Goal: Task Accomplishment & Management: Complete application form

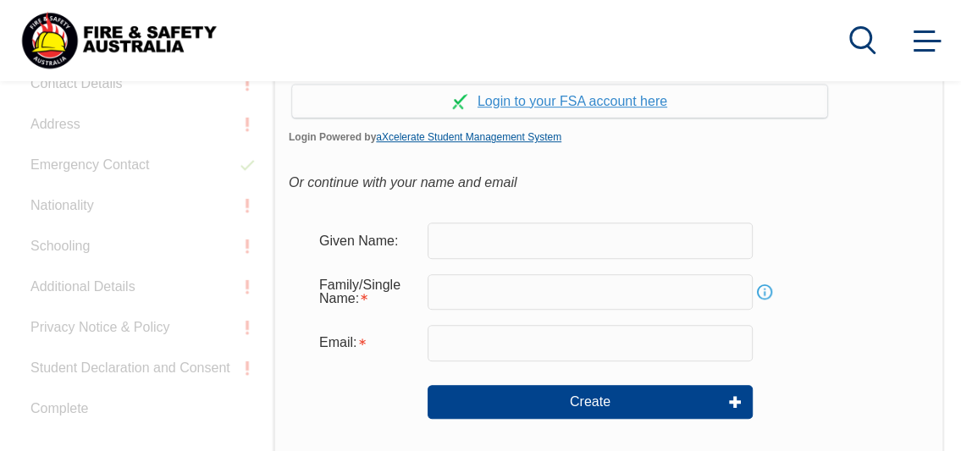
scroll to position [536, 0]
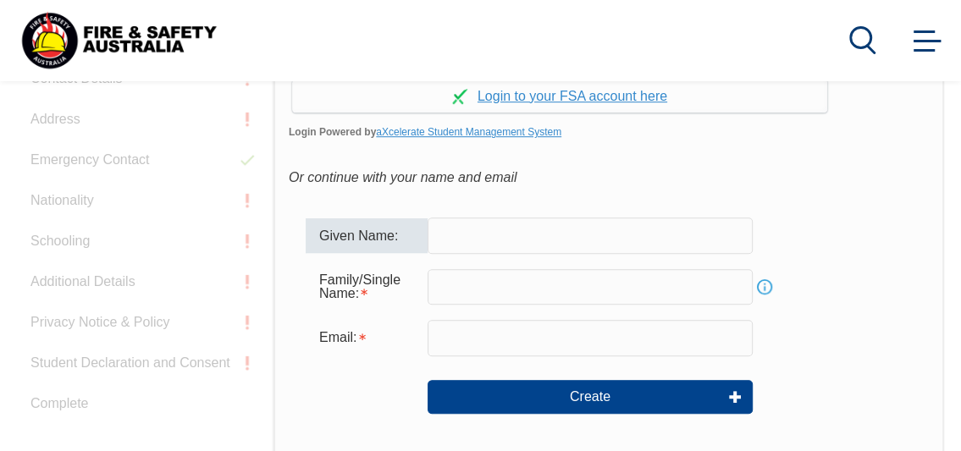
click at [523, 245] on input "text" at bounding box center [589, 236] width 325 height 36
type input "Nisha"
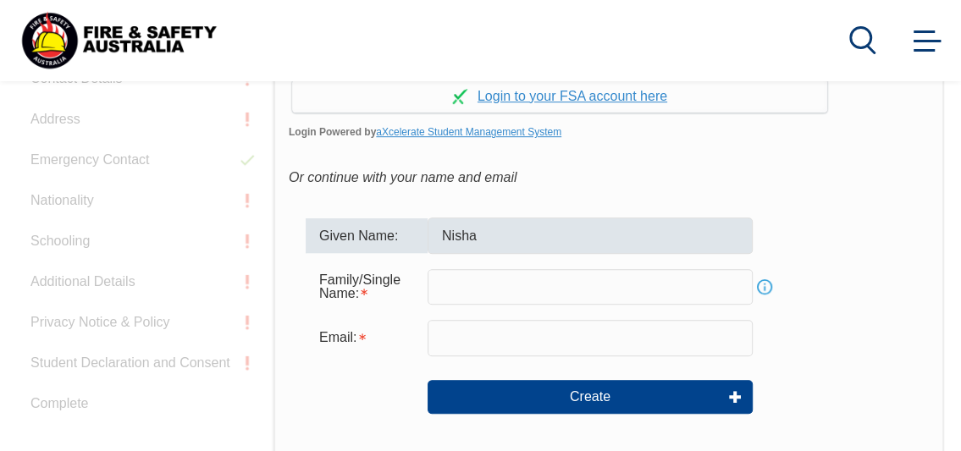
type input "[PERSON_NAME]"
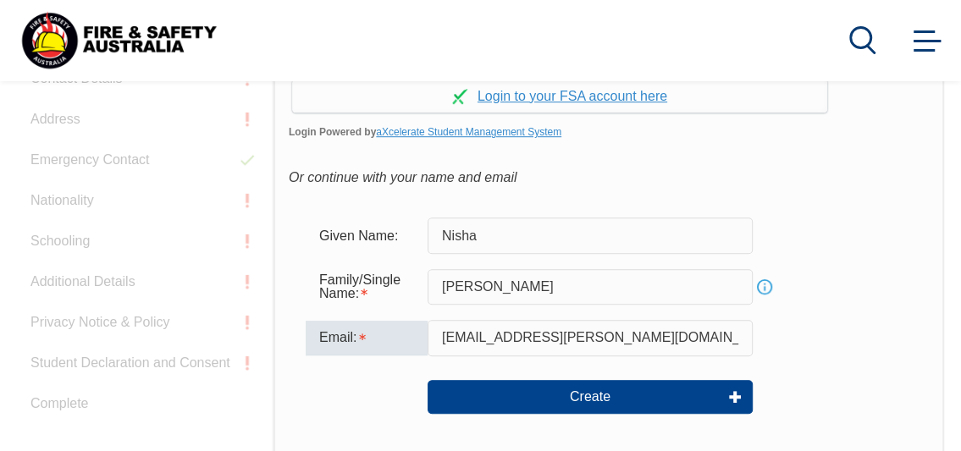
drag, startPoint x: 612, startPoint y: 339, endPoint x: 445, endPoint y: 337, distance: 166.8
click at [445, 337] on input "nisha.ghalay@dlea.com.au" at bounding box center [589, 338] width 325 height 36
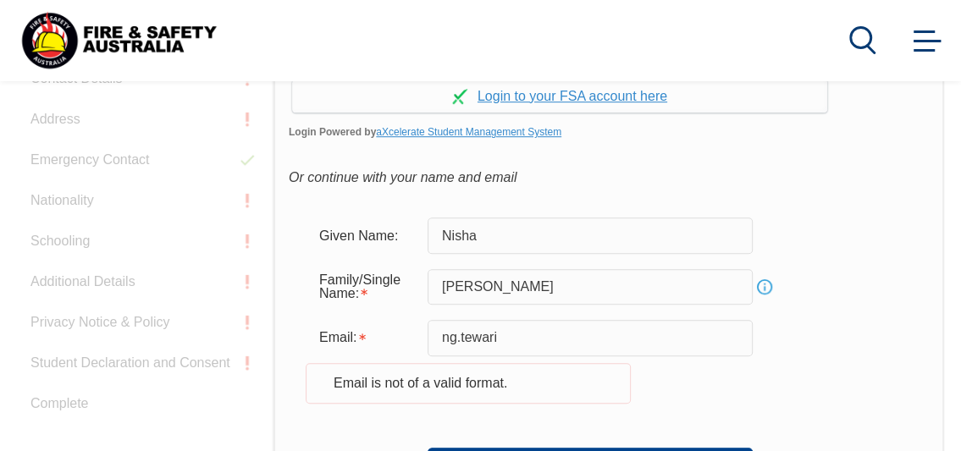
click at [753, 401] on div "Email: ng.tewari Email is not of a valid format." at bounding box center [609, 371] width 606 height 103
click at [521, 335] on input "ng.tewari" at bounding box center [589, 338] width 325 height 36
type input "ng.tewari@gmail.com"
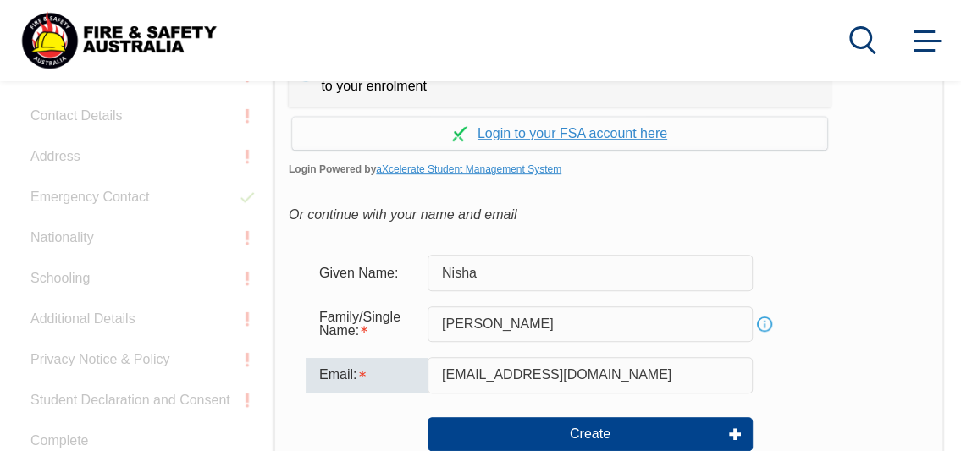
scroll to position [527, 0]
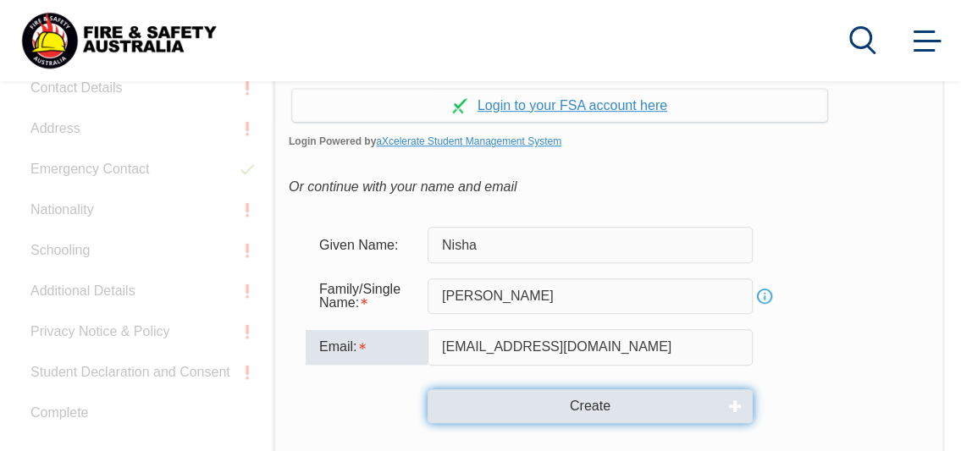
click at [609, 407] on button "Create" at bounding box center [589, 406] width 325 height 34
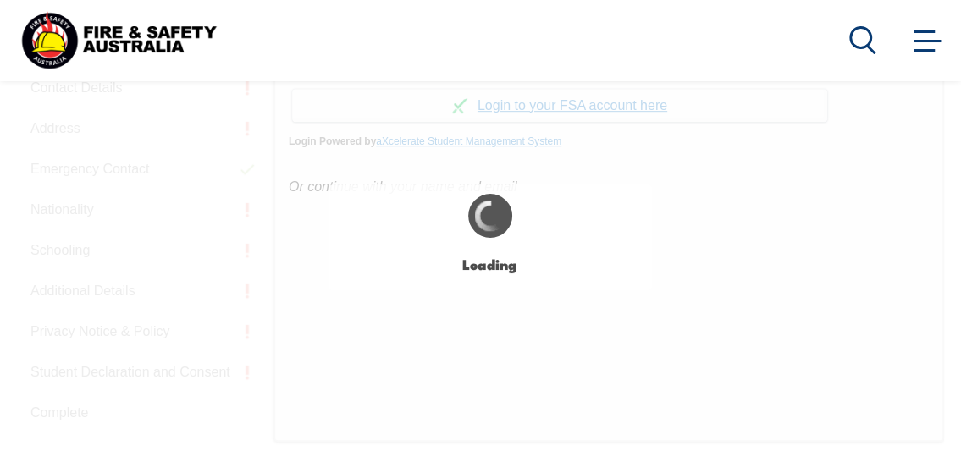
type input "Nisha"
type input "Ghalay"
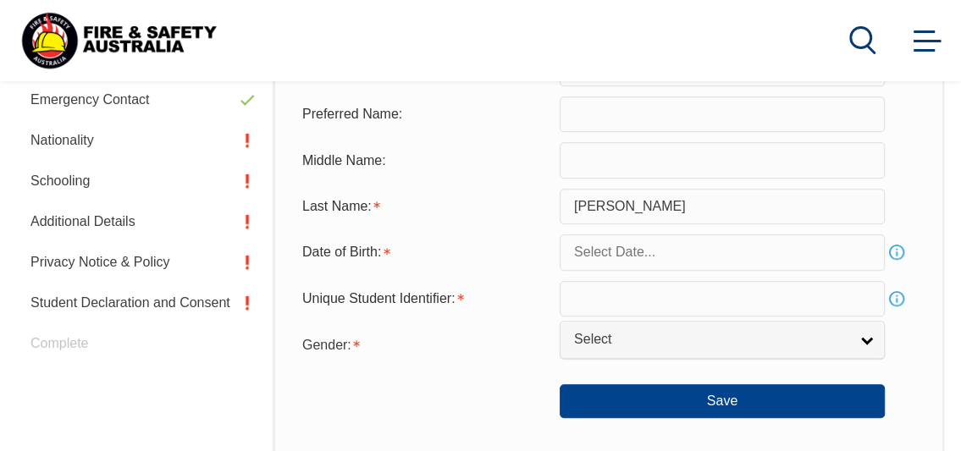
scroll to position [597, 0]
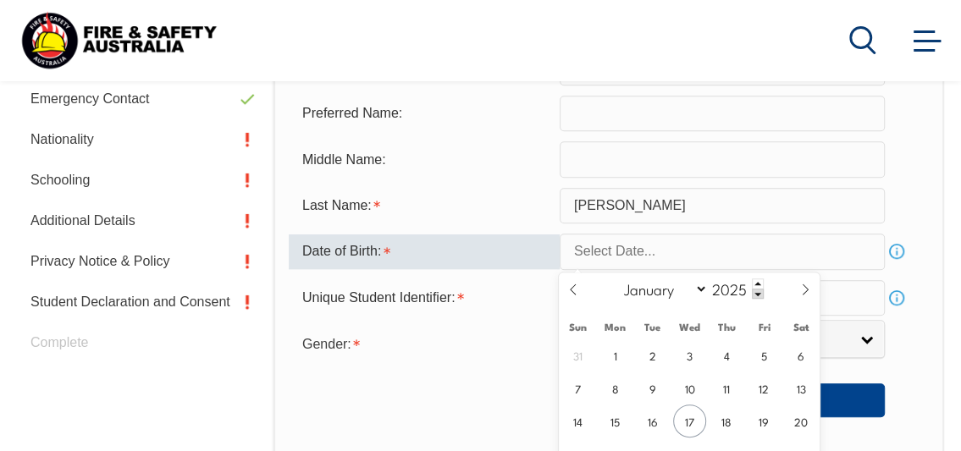
click at [692, 262] on input "text" at bounding box center [722, 252] width 325 height 36
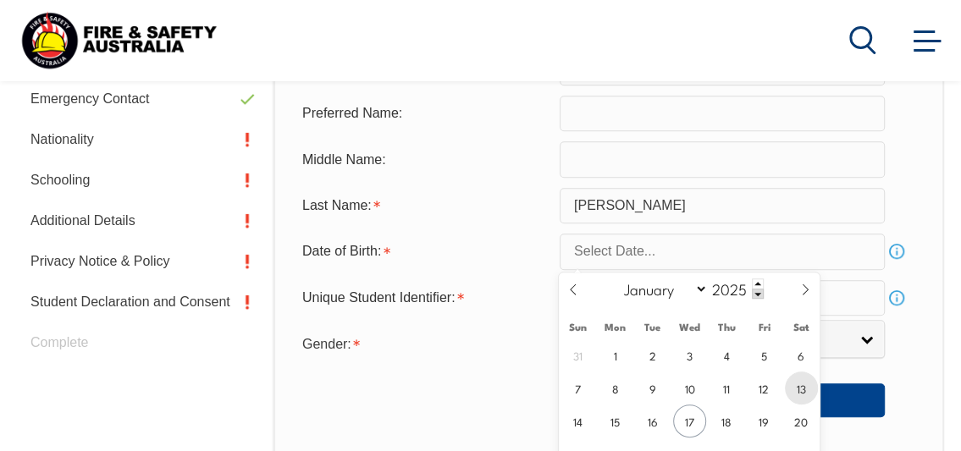
click at [794, 387] on span "13" at bounding box center [801, 388] width 33 height 33
type input "September 13, 2025"
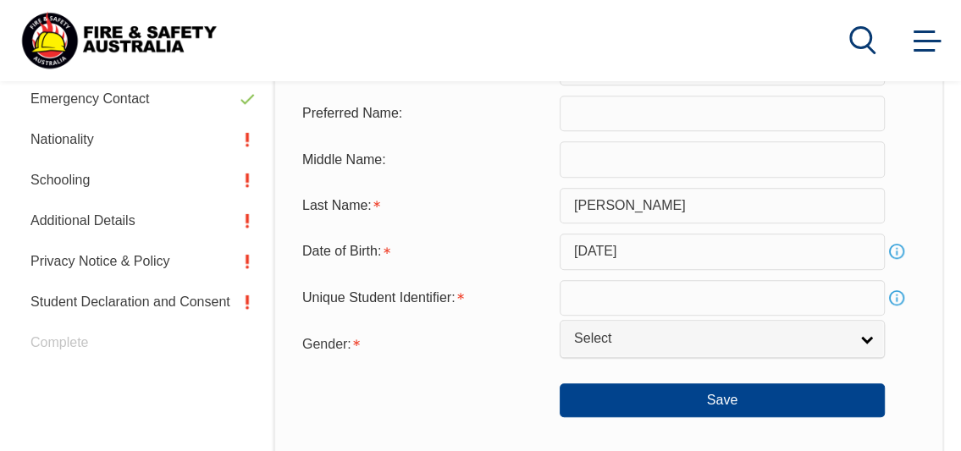
click at [896, 302] on link "Info" at bounding box center [897, 298] width 24 height 24
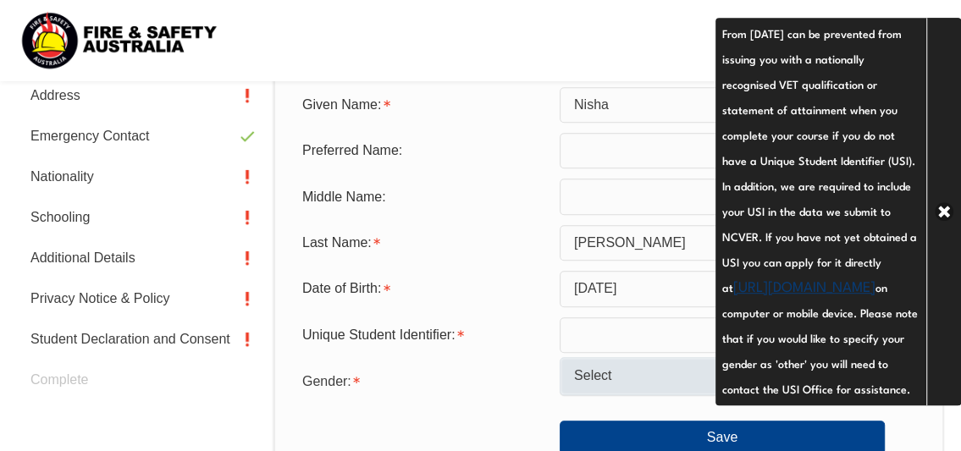
scroll to position [560, 0]
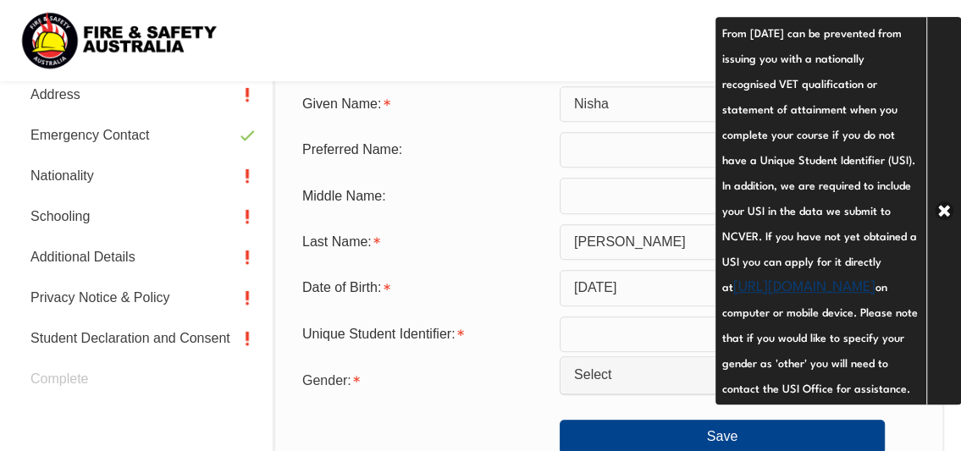
click at [807, 285] on link "https://www.usi.gov.au/your-usi/create-usi" at bounding box center [804, 284] width 142 height 20
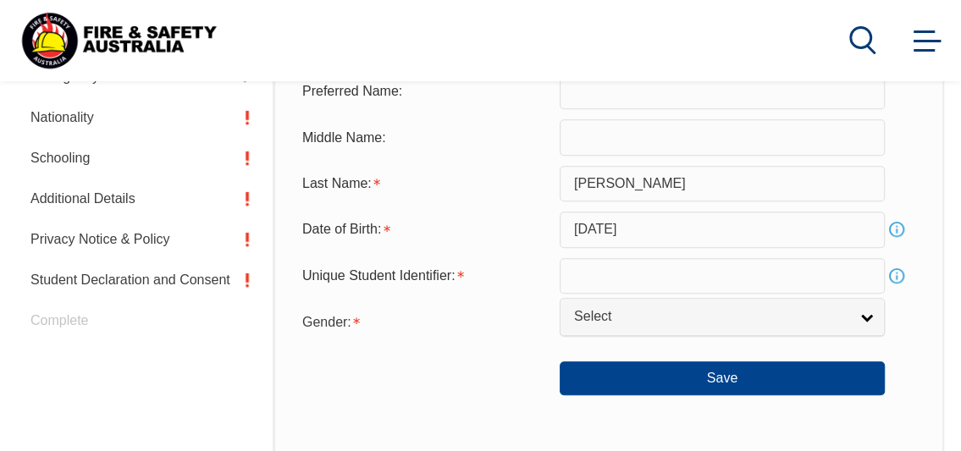
scroll to position [620, 0]
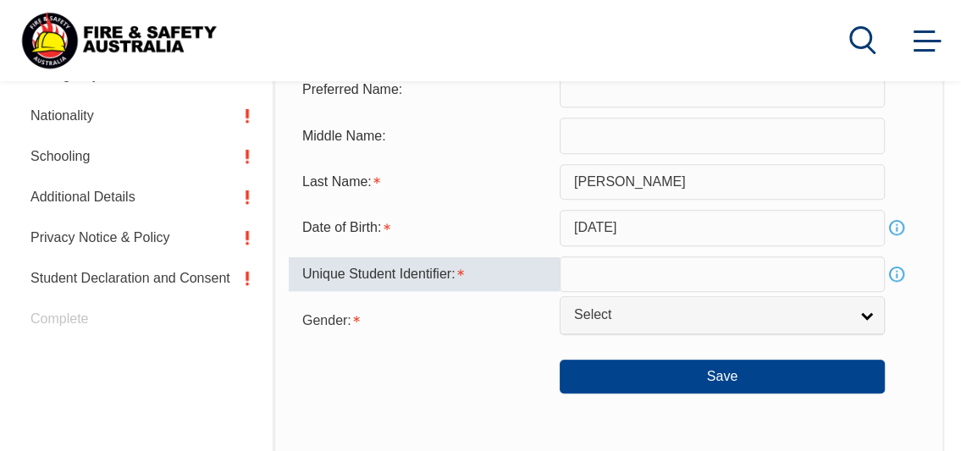
click at [671, 274] on input "text" at bounding box center [722, 274] width 325 height 36
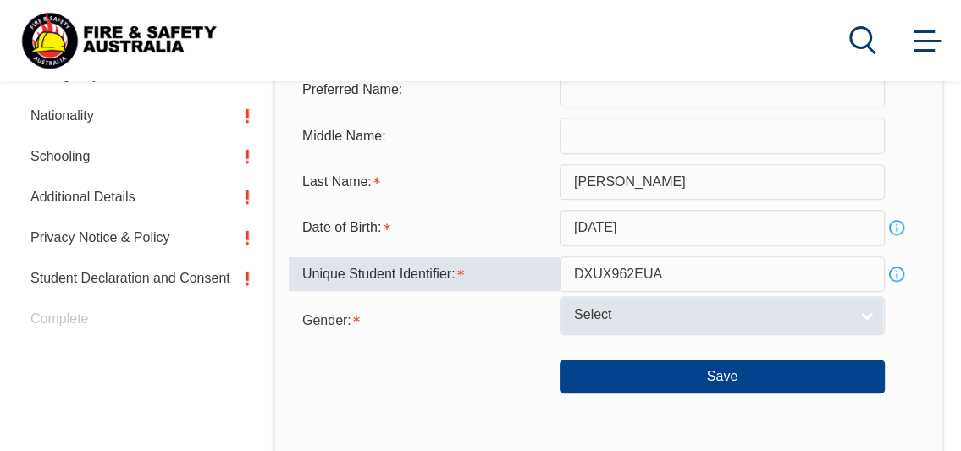
type input "DXUX962EUA"
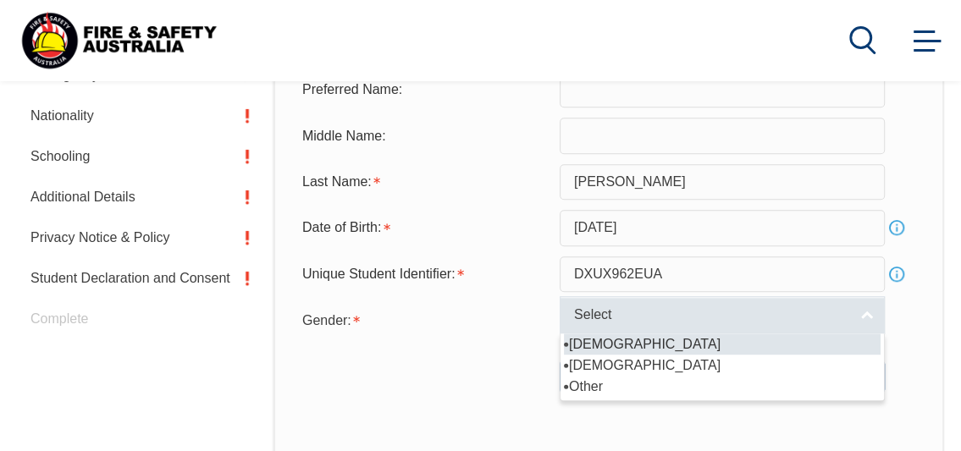
click at [671, 306] on link "Select" at bounding box center [722, 315] width 325 height 38
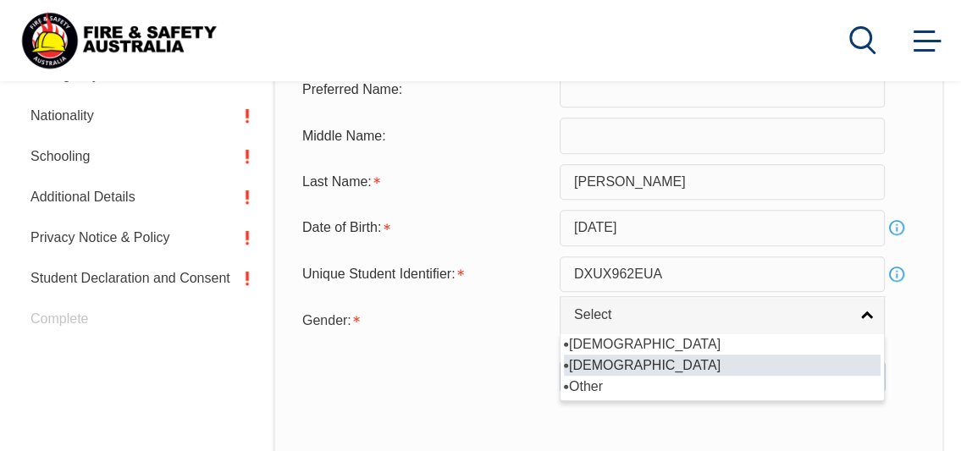
click at [654, 365] on li "Female" at bounding box center [722, 365] width 317 height 21
select select "F"
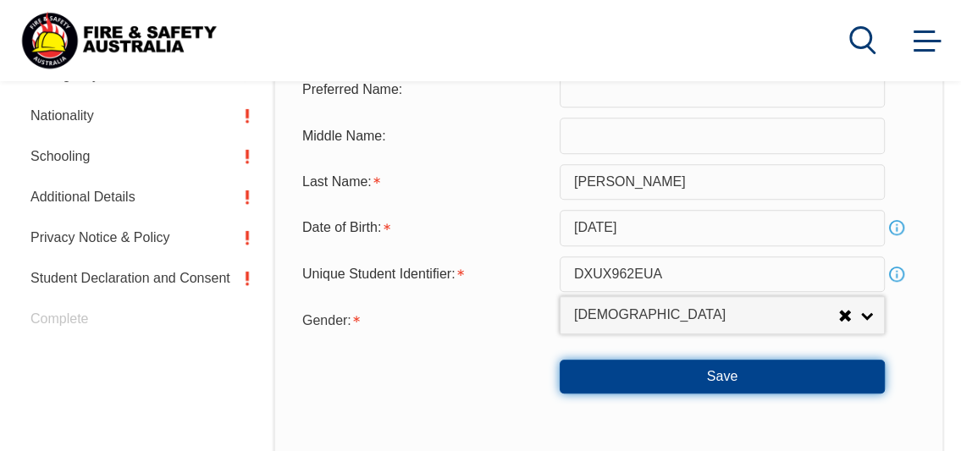
click at [699, 372] on button "Save" at bounding box center [722, 377] width 325 height 34
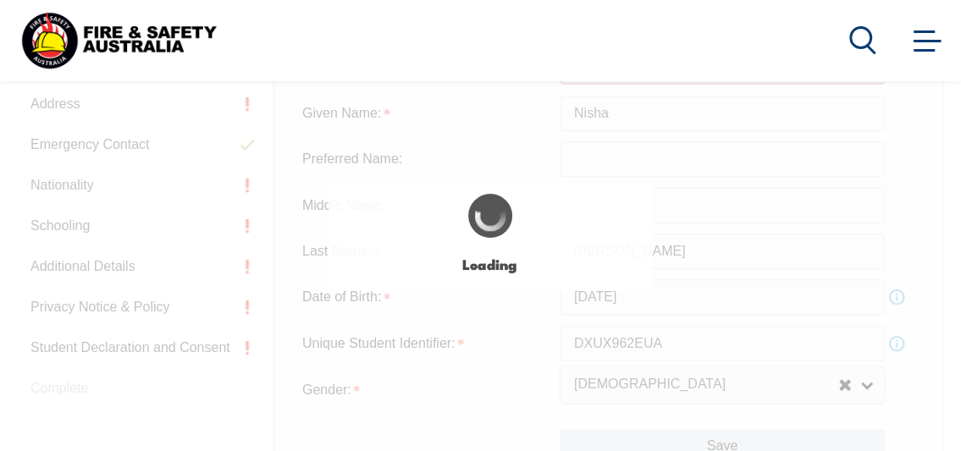
scroll to position [510, 0]
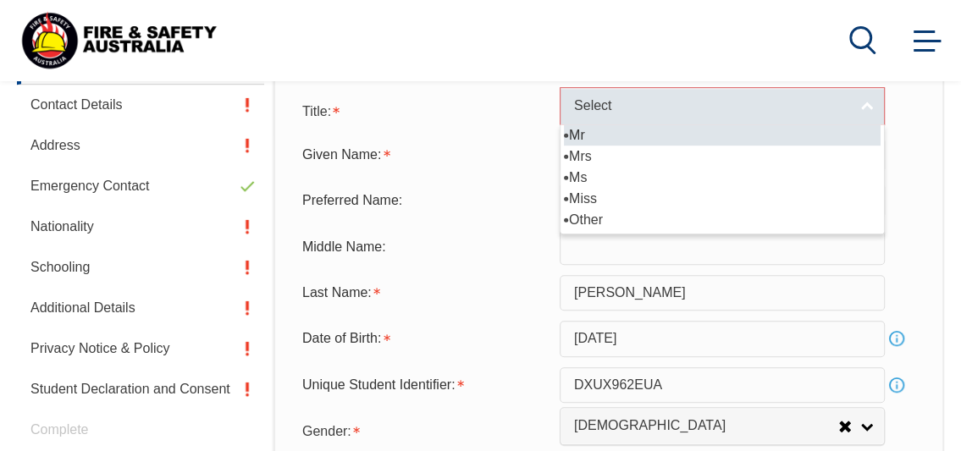
click at [738, 115] on link "Select" at bounding box center [722, 106] width 325 height 38
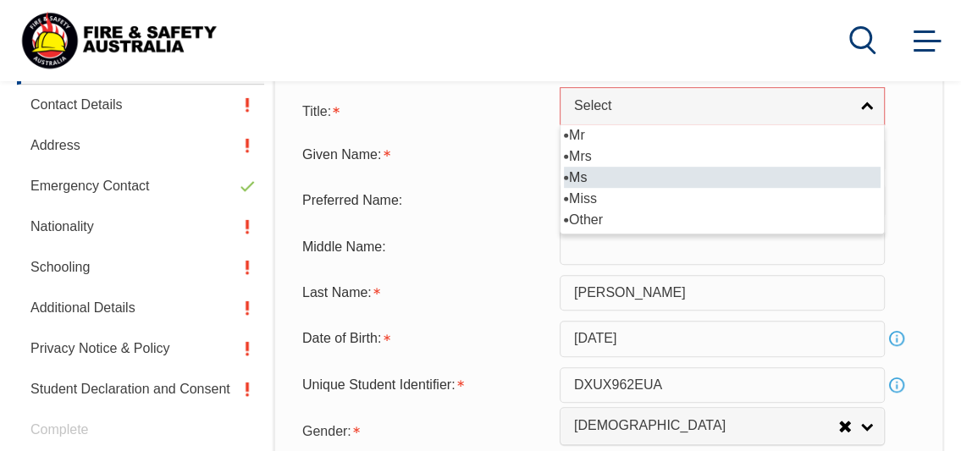
click at [702, 169] on li "Ms" at bounding box center [722, 177] width 317 height 21
select select "Ms"
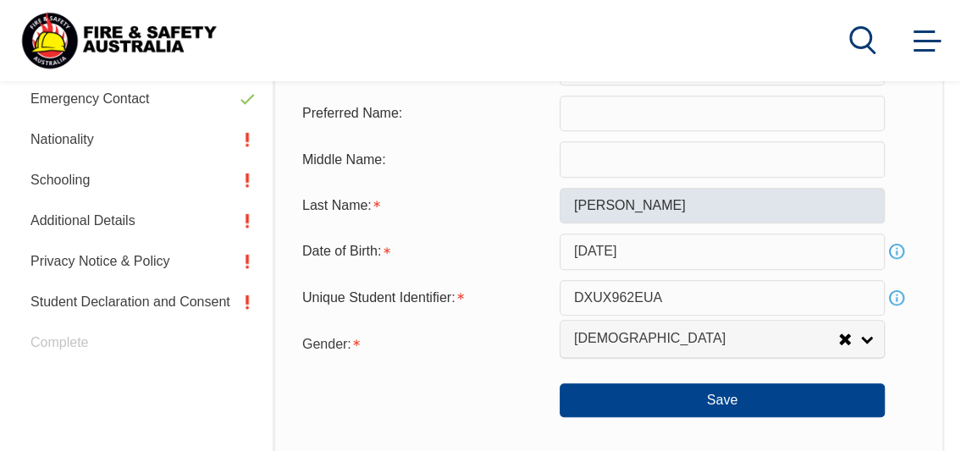
scroll to position [598, 0]
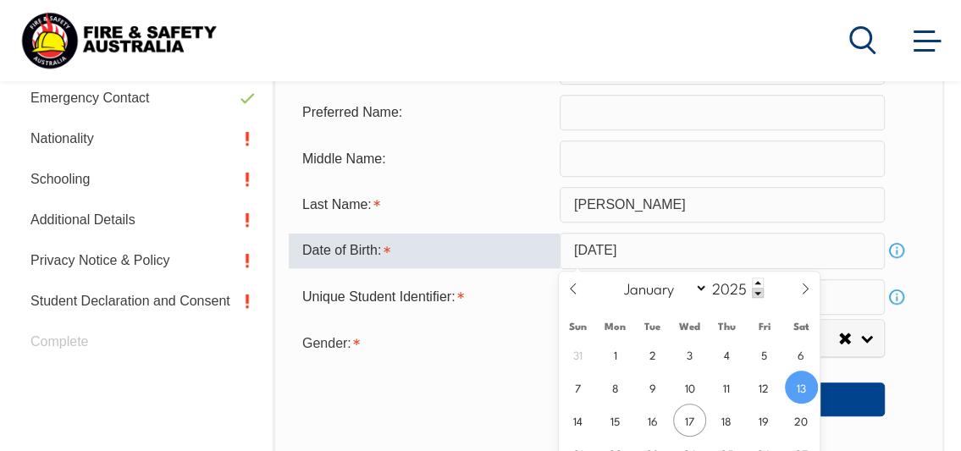
click at [747, 258] on input "September 13, 2025" at bounding box center [722, 251] width 325 height 36
click at [719, 253] on input "September 13, 2025" at bounding box center [722, 251] width 325 height 36
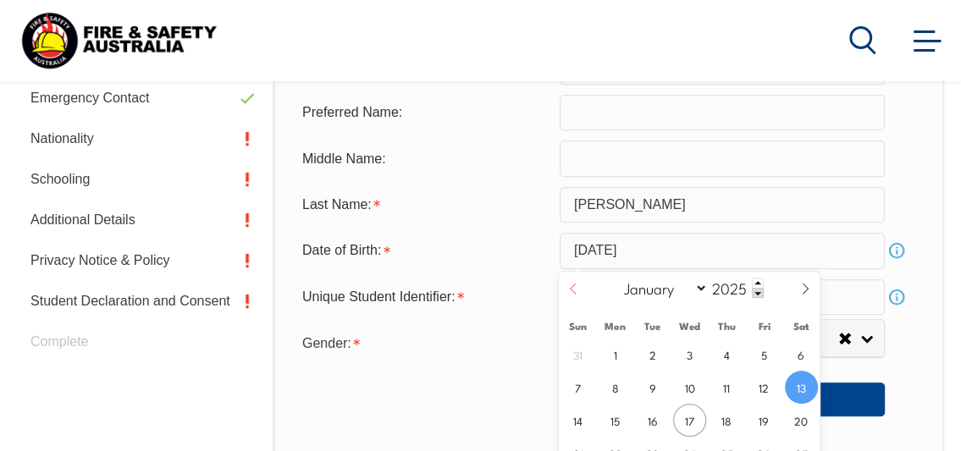
click at [575, 292] on icon at bounding box center [573, 289] width 12 height 12
select select "5"
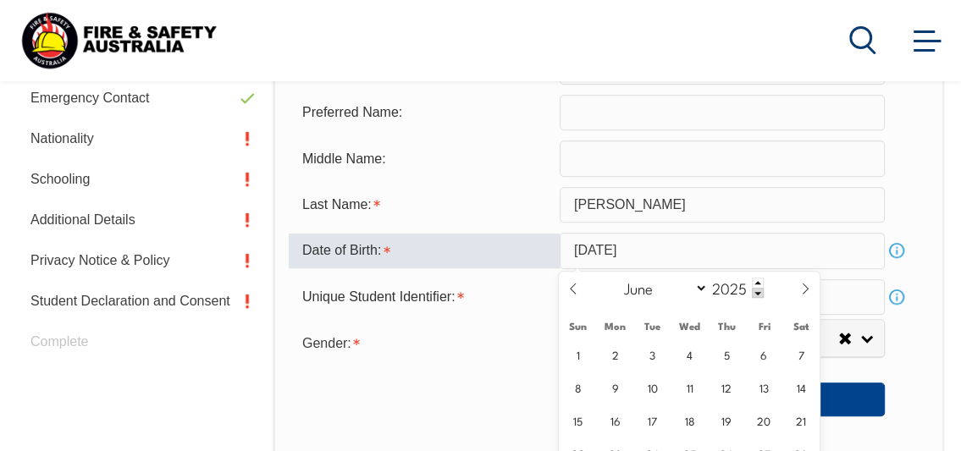
drag, startPoint x: 702, startPoint y: 247, endPoint x: 538, endPoint y: 251, distance: 163.4
click at [538, 251] on div "Date of Birth: September 13, 2025 Info" at bounding box center [609, 251] width 640 height 36
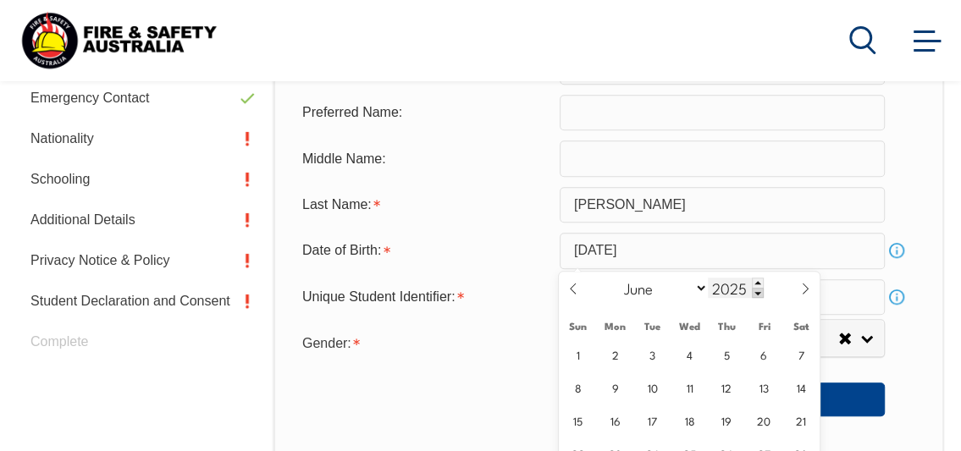
click at [752, 293] on span at bounding box center [758, 293] width 12 height 10
click at [754, 280] on span at bounding box center [758, 283] width 12 height 10
click at [756, 291] on span at bounding box center [758, 293] width 12 height 10
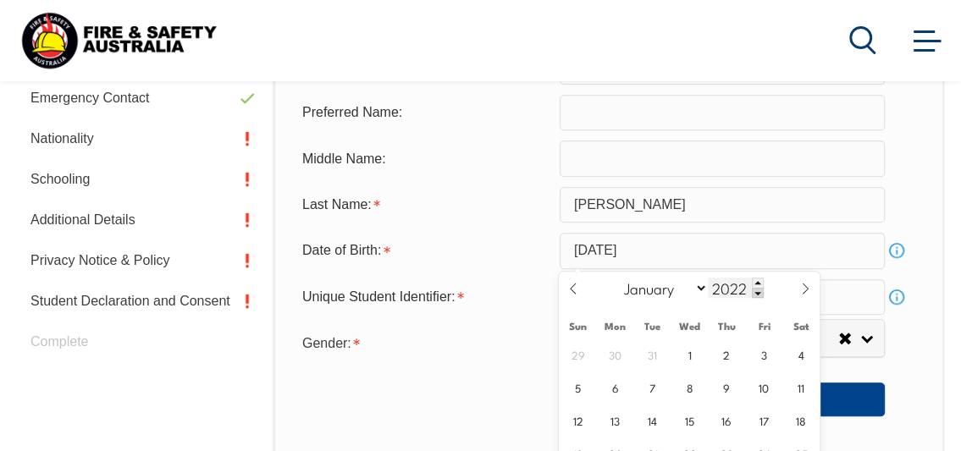
click at [756, 291] on span at bounding box center [758, 293] width 12 height 10
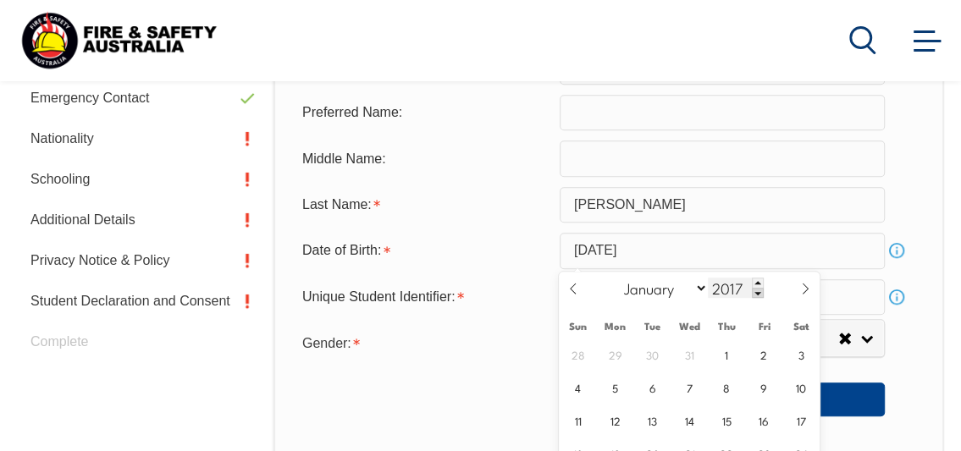
click at [756, 291] on span at bounding box center [758, 293] width 12 height 10
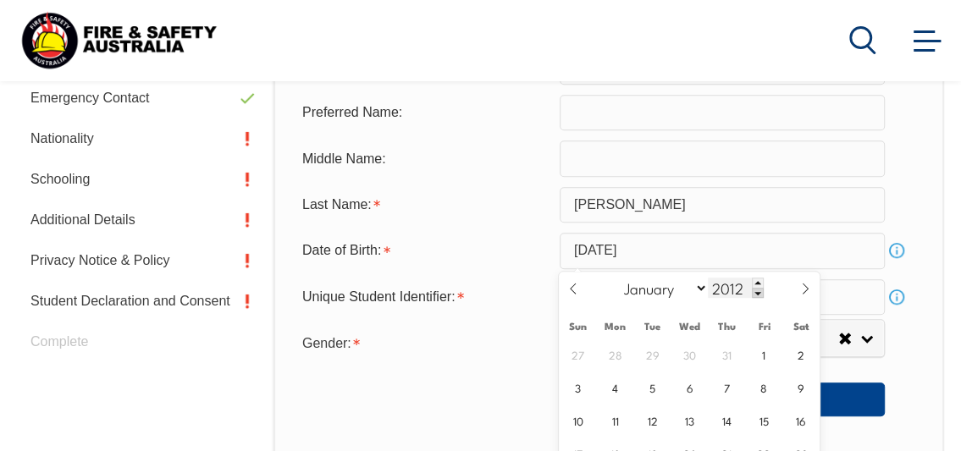
click at [756, 291] on span at bounding box center [758, 293] width 12 height 10
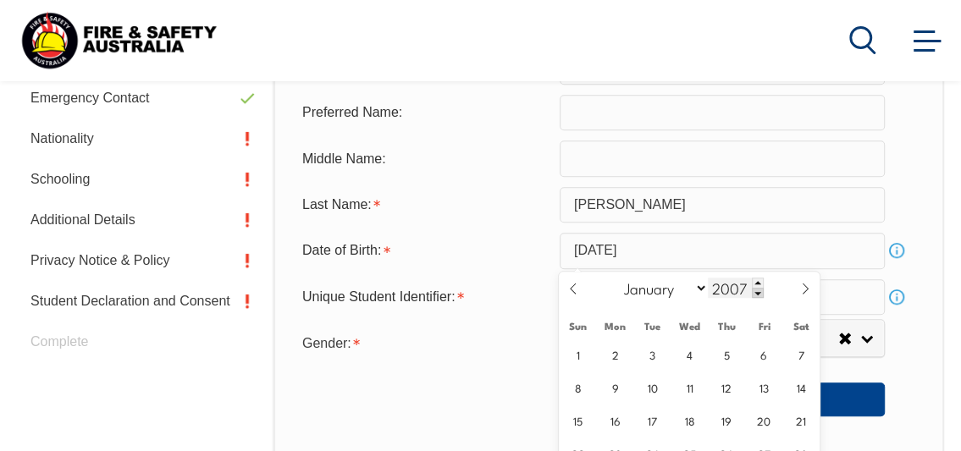
click at [756, 291] on span at bounding box center [758, 293] width 12 height 10
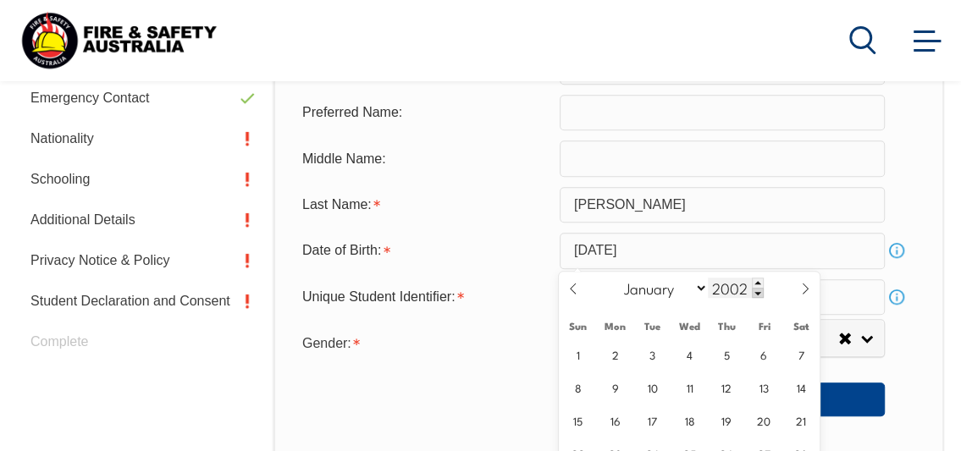
click at [756, 291] on span at bounding box center [758, 293] width 12 height 10
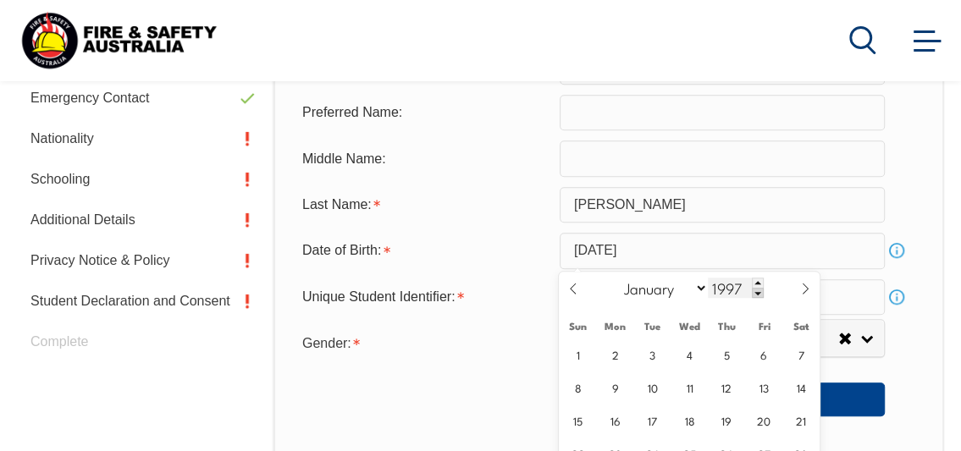
click at [756, 291] on span at bounding box center [758, 293] width 12 height 10
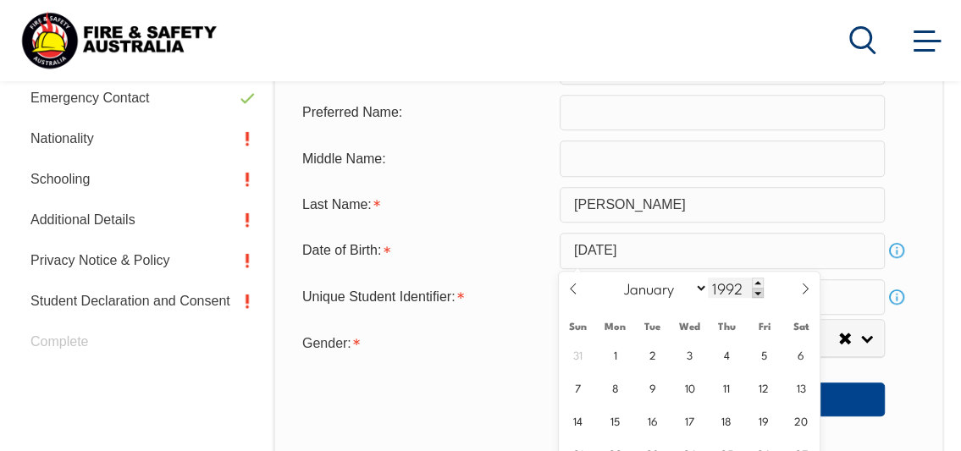
click at [756, 291] on span at bounding box center [758, 293] width 12 height 10
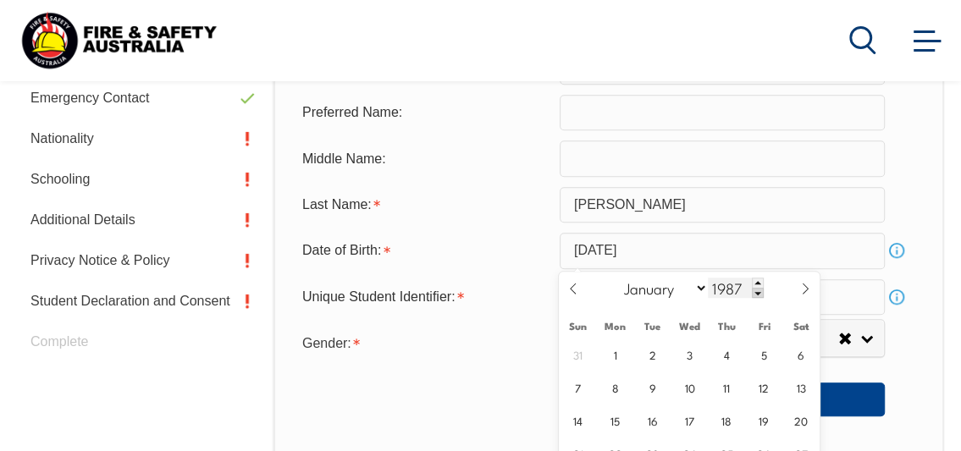
click at [756, 291] on span at bounding box center [758, 293] width 12 height 10
click at [756, 279] on span at bounding box center [758, 283] width 12 height 10
type input "1986"
click at [571, 286] on icon at bounding box center [573, 289] width 12 height 12
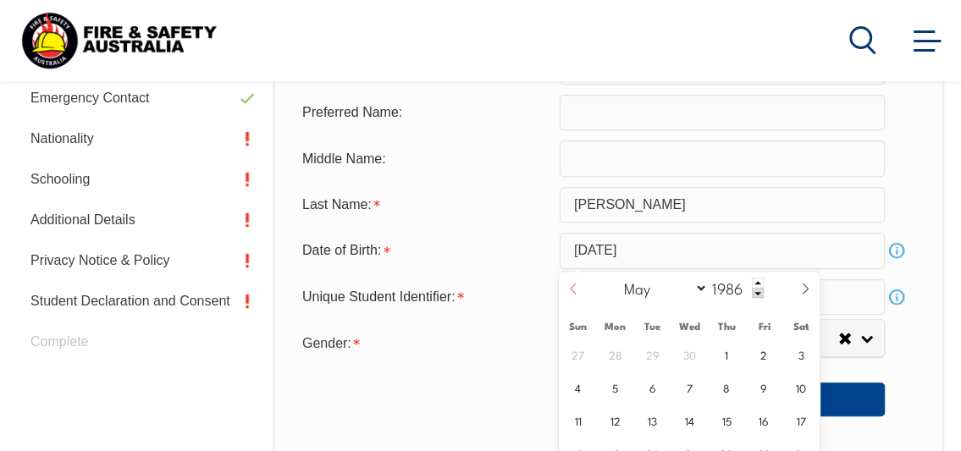
click at [571, 286] on icon at bounding box center [573, 289] width 12 height 12
select select "2"
click at [730, 416] on span "13" at bounding box center [726, 420] width 33 height 33
type input "March 13, 1986"
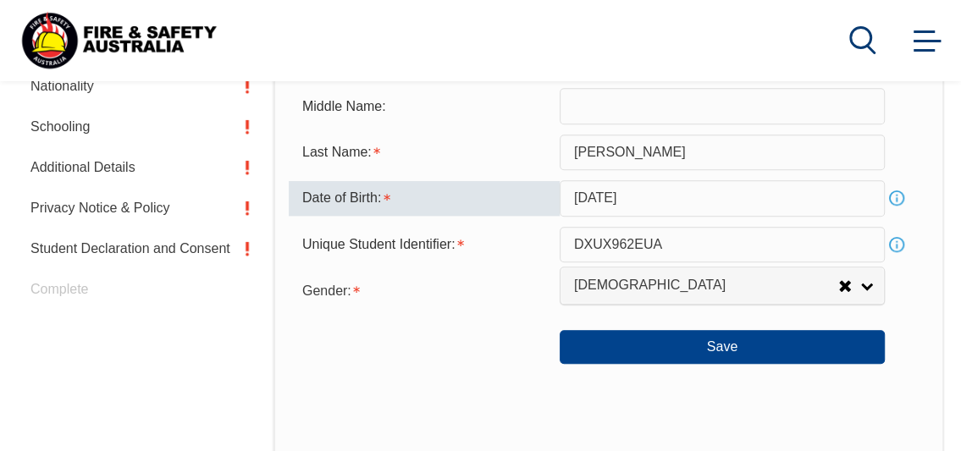
scroll to position [653, 0]
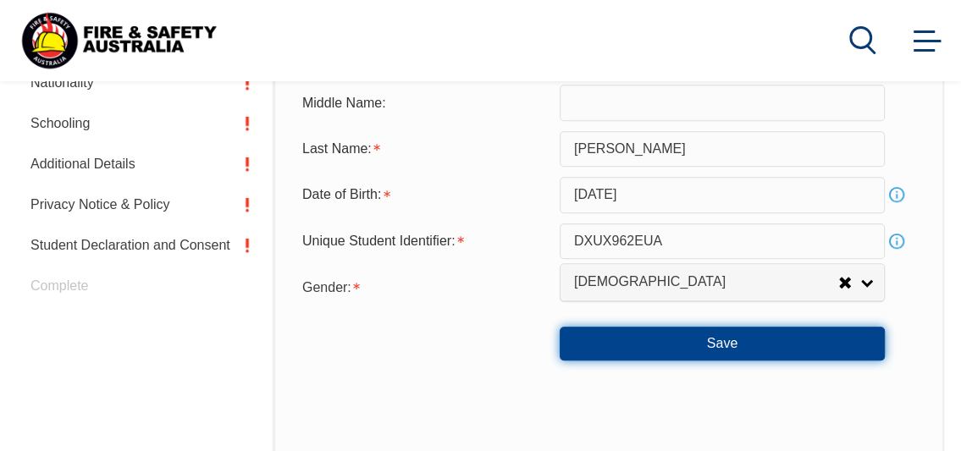
click at [716, 346] on button "Save" at bounding box center [722, 344] width 325 height 34
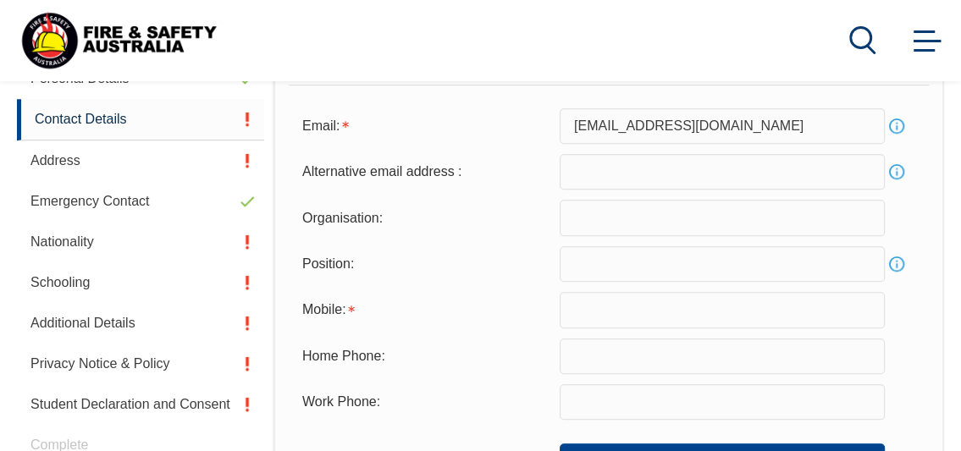
scroll to position [496, 0]
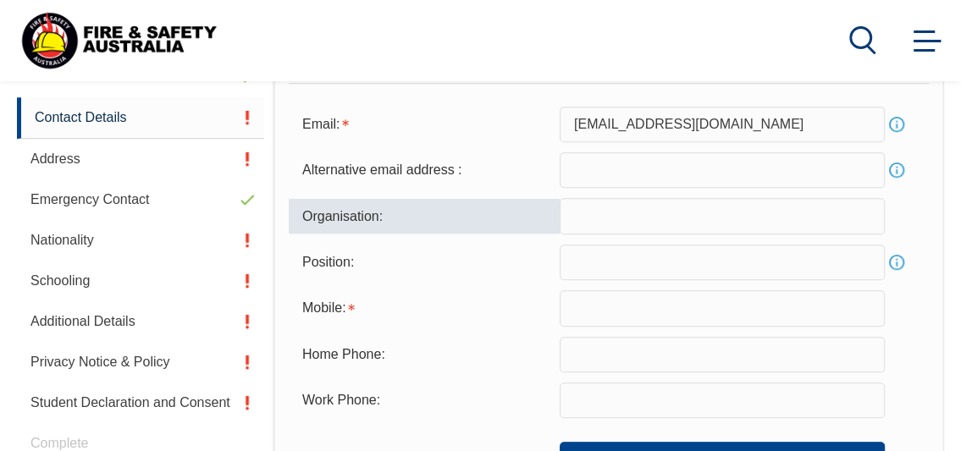
click at [642, 226] on input "text" at bounding box center [722, 216] width 325 height 36
type input "Darrell Lea"
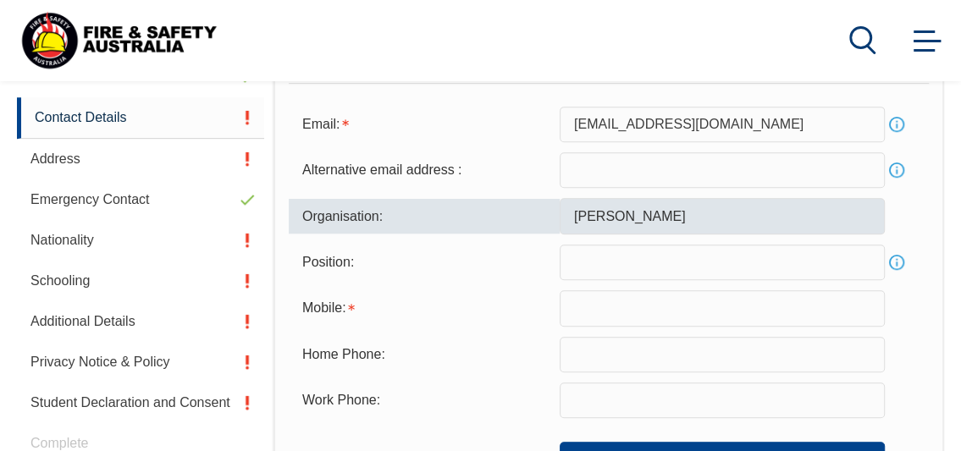
type input "nisha.ghalay@dlea.com.au"
type input "0417650044"
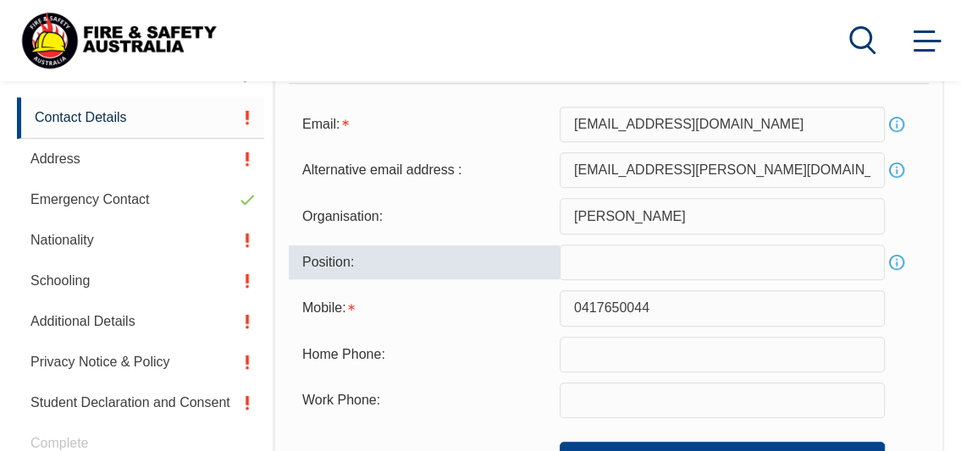
click at [677, 271] on input "text" at bounding box center [722, 263] width 325 height 36
type input "s"
type input "a"
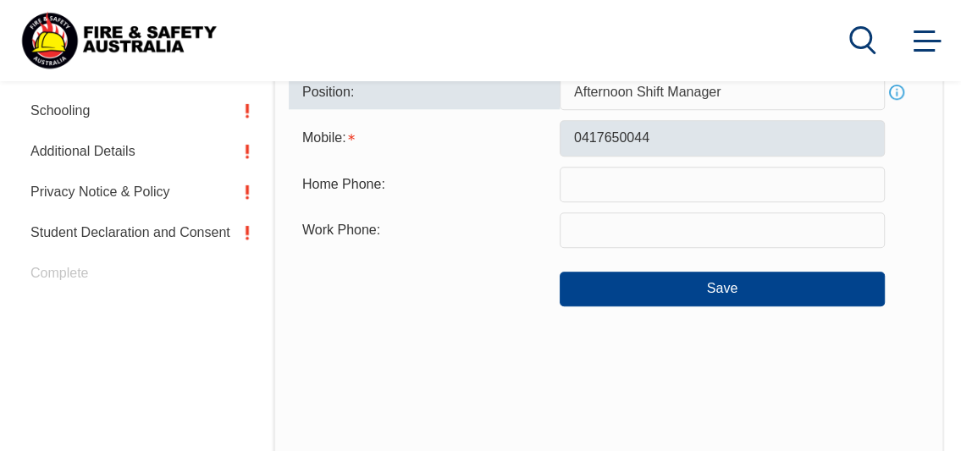
scroll to position [665, 0]
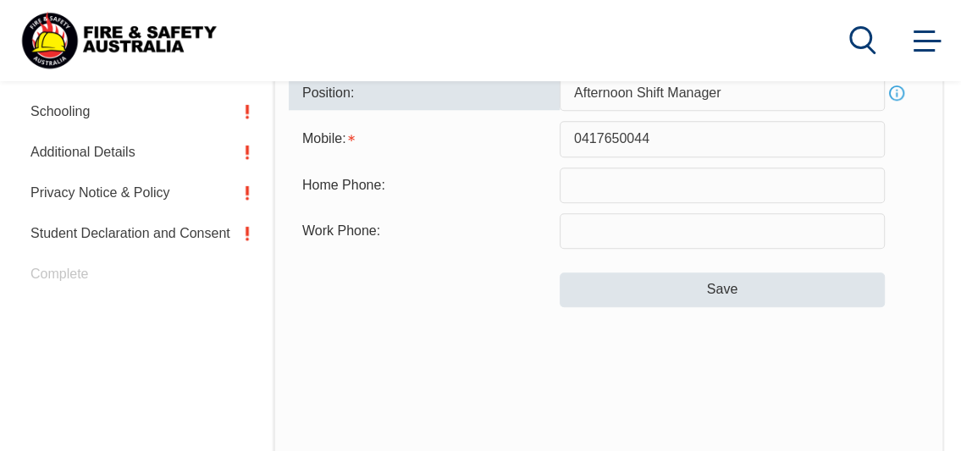
type input "Afternoon Shift Manager"
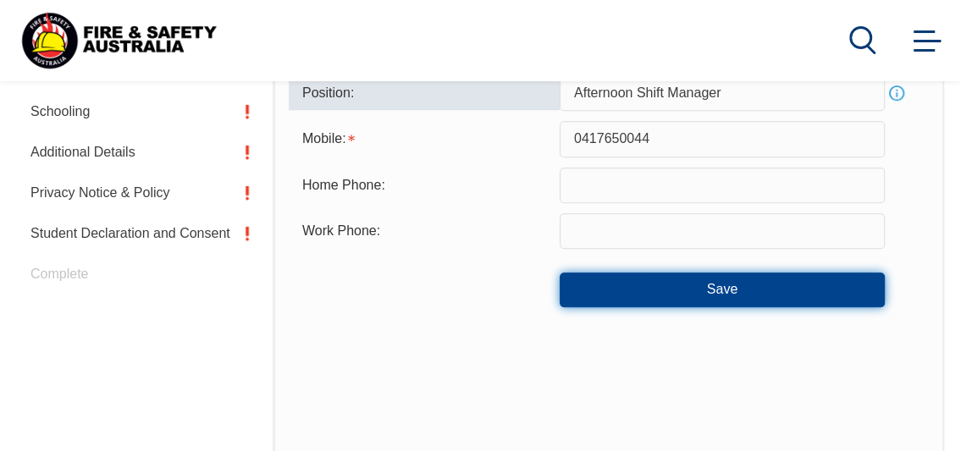
click at [715, 289] on button "Save" at bounding box center [722, 290] width 325 height 34
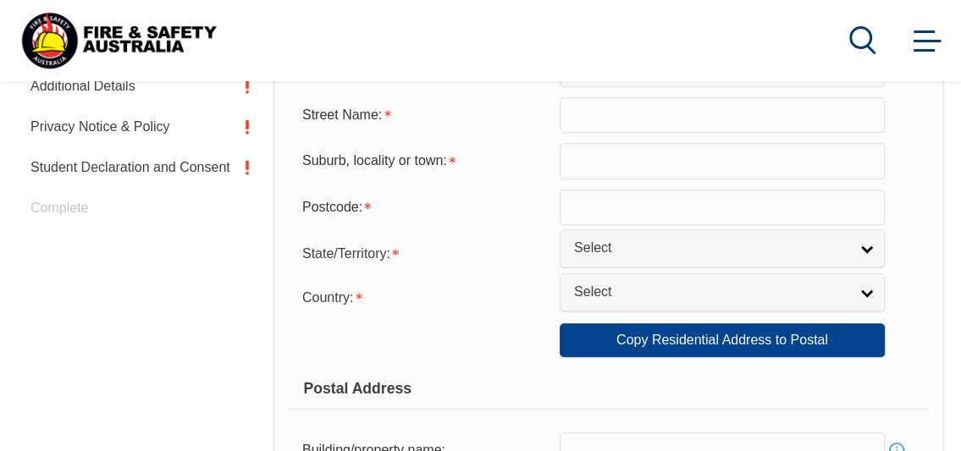
scroll to position [750, 0]
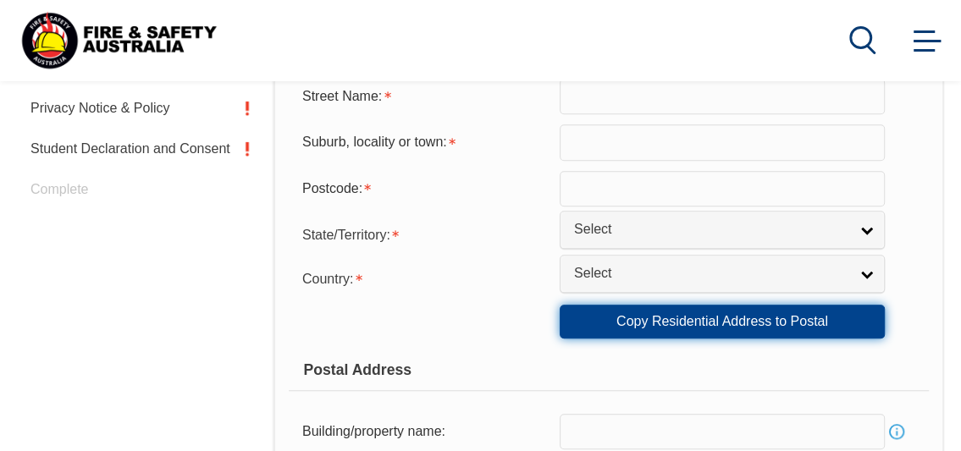
click at [715, 323] on link "Copy Residential Address to Postal" at bounding box center [722, 322] width 325 height 34
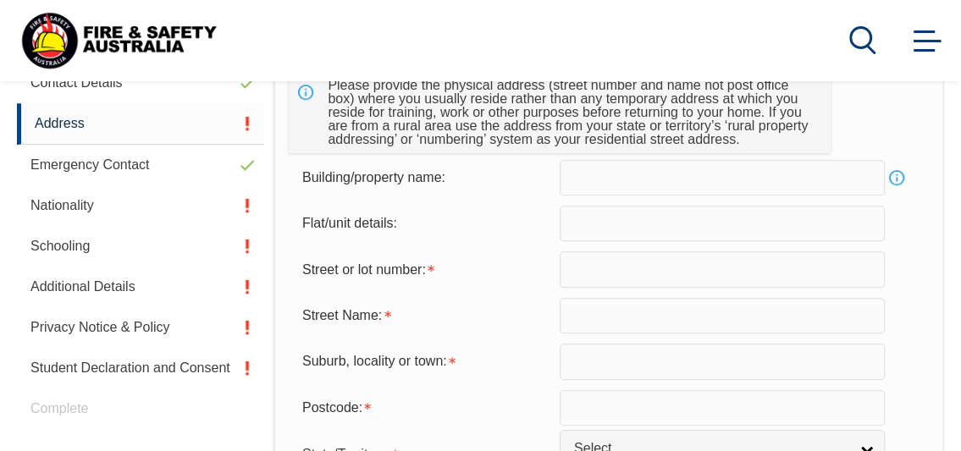
scroll to position [530, 0]
click at [650, 241] on input "text" at bounding box center [722, 225] width 325 height 36
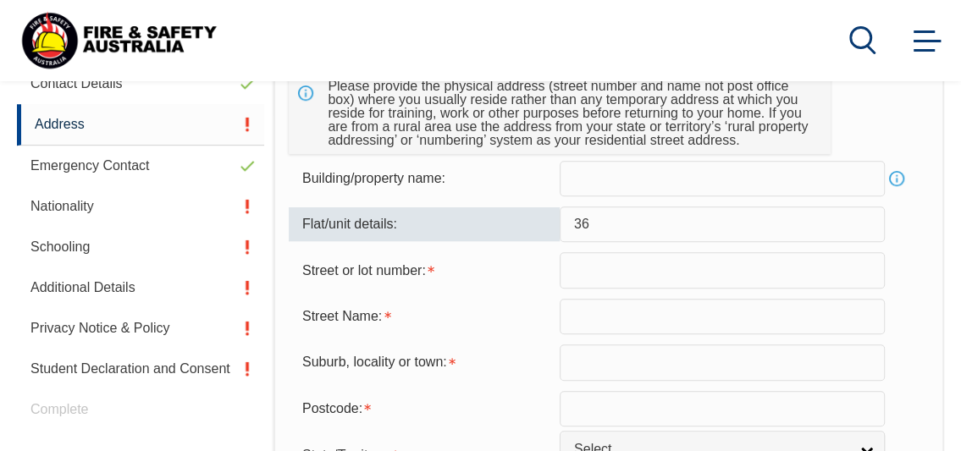
type input "3"
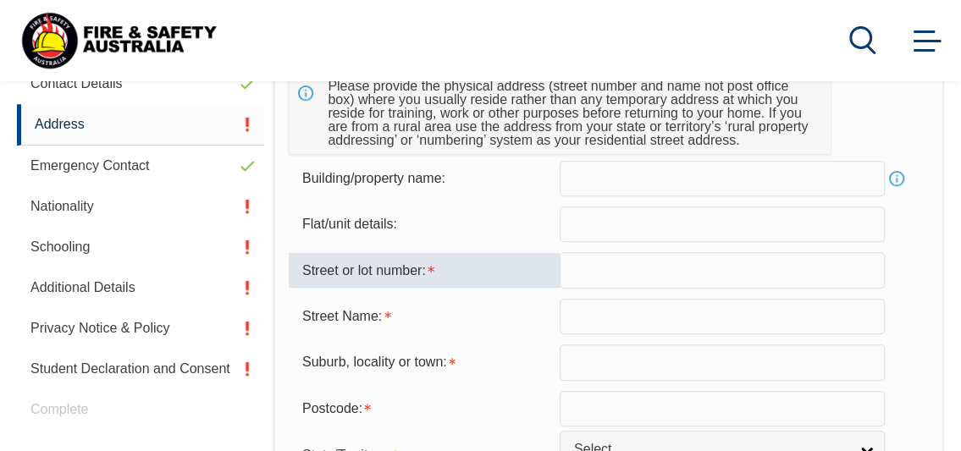
click at [602, 281] on input "text" at bounding box center [722, 270] width 325 height 36
type input "36"
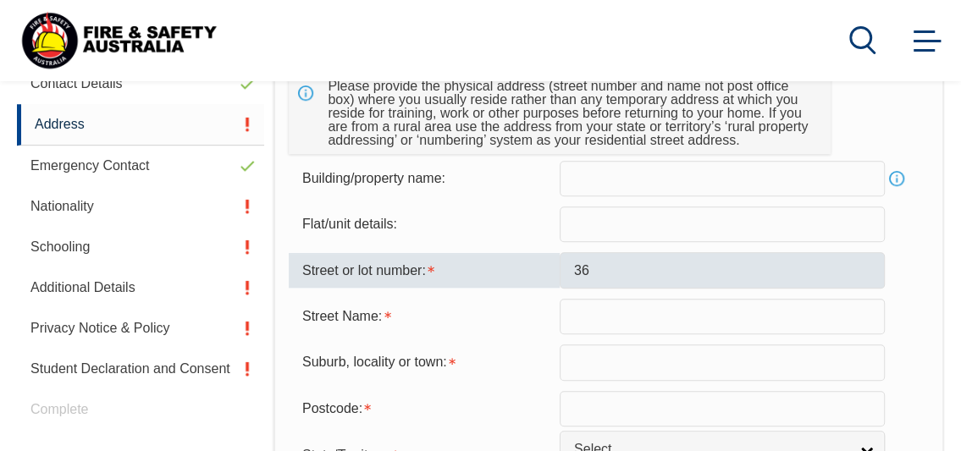
type input "Thompson Dr"
type input "Wantirna"
type input "3152"
select select "1101"
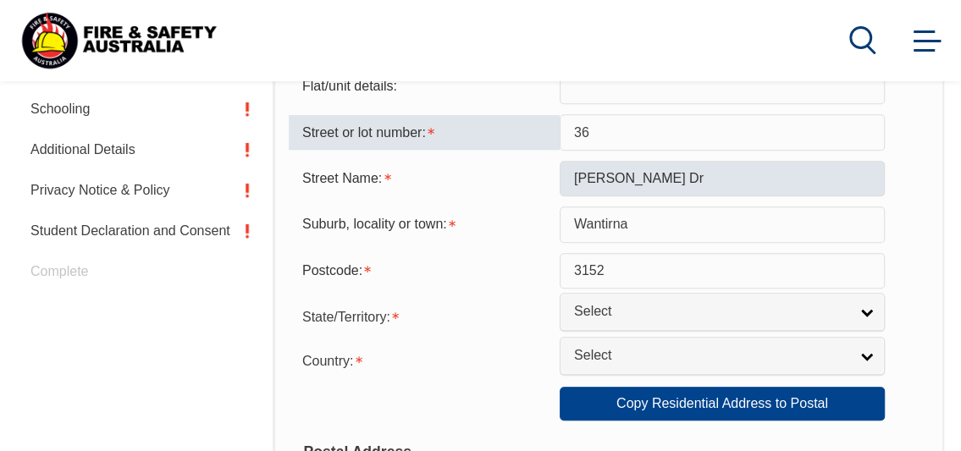
scroll to position [675, 0]
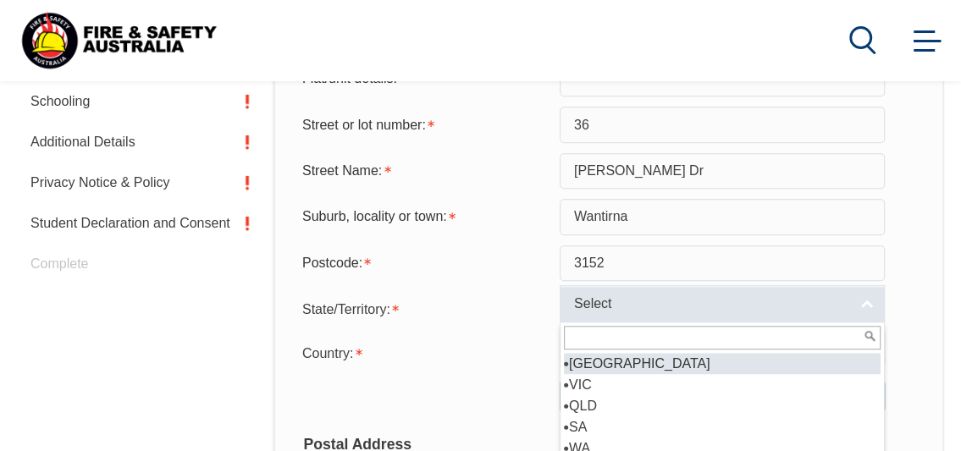
click at [796, 300] on span "Select" at bounding box center [711, 304] width 274 height 18
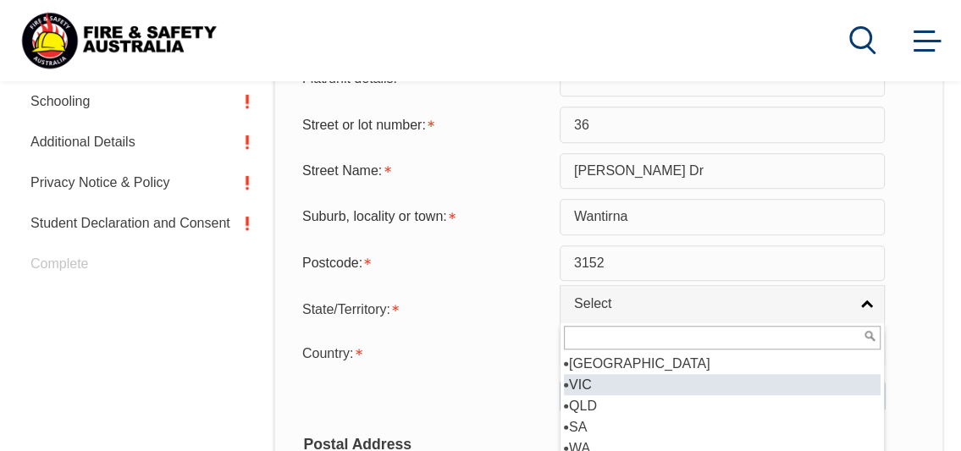
click at [677, 393] on li "VIC" at bounding box center [722, 384] width 317 height 21
select select "VIC"
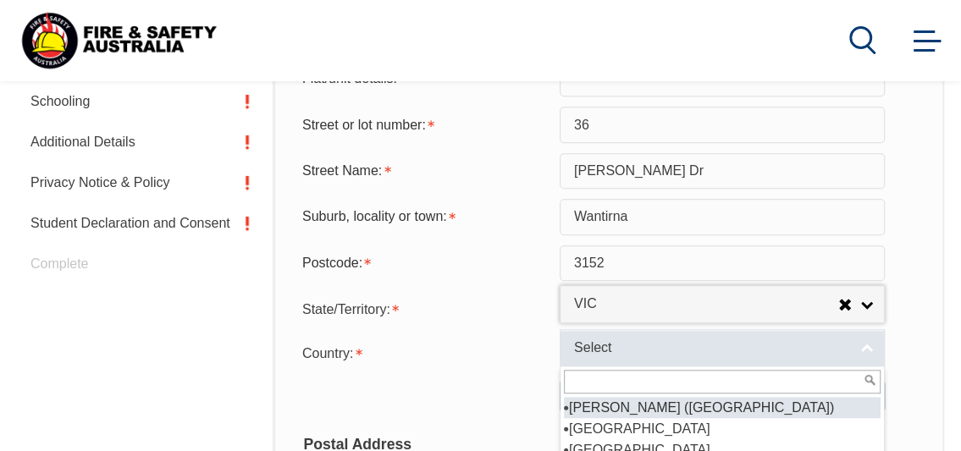
click at [725, 338] on link "Select" at bounding box center [722, 348] width 325 height 38
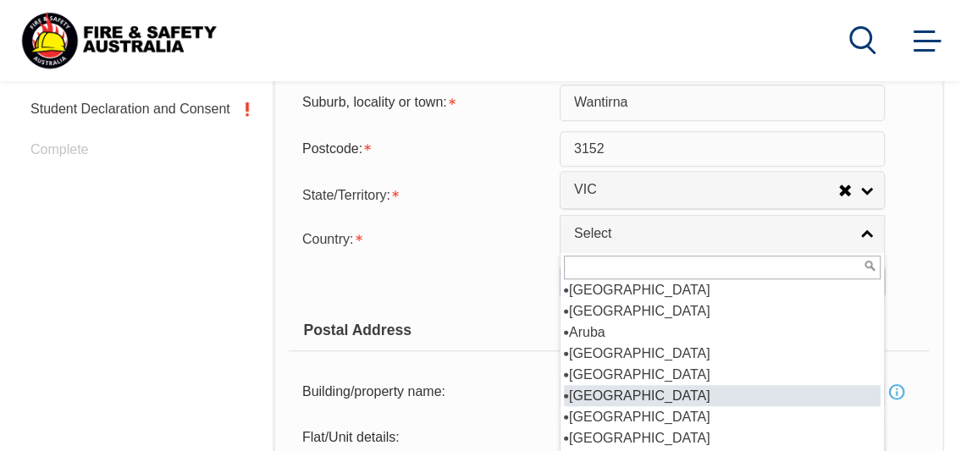
scroll to position [214, 0]
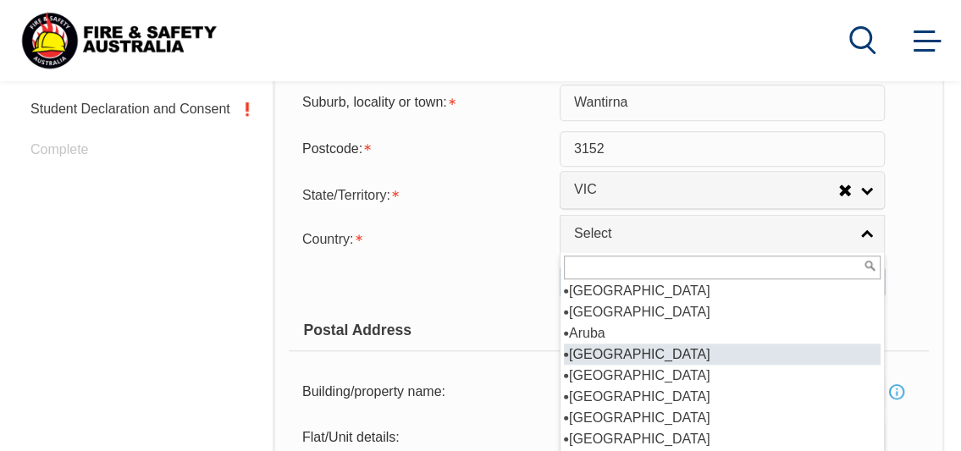
click at [711, 361] on li "Australia" at bounding box center [722, 354] width 317 height 21
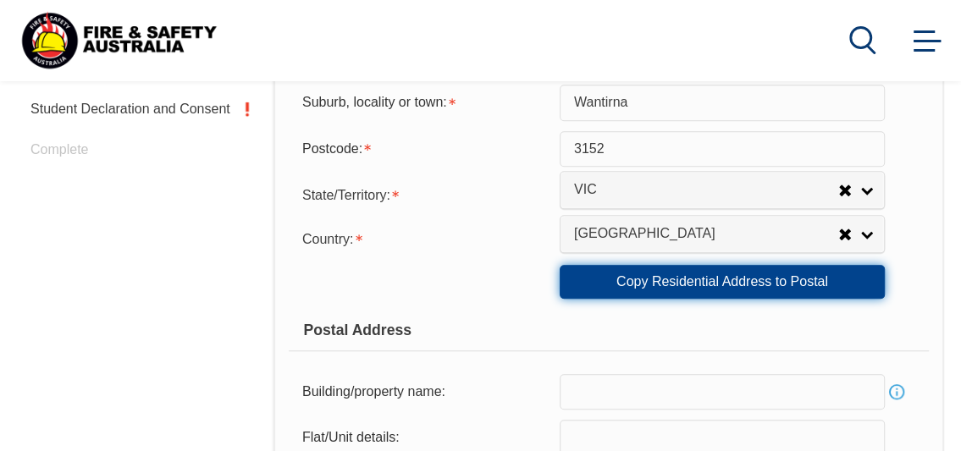
click at [716, 297] on link "Copy Residential Address to Postal" at bounding box center [722, 282] width 325 height 34
type input "36"
type input "Thompson Dr"
type input "Wantirna"
select select "VIC"
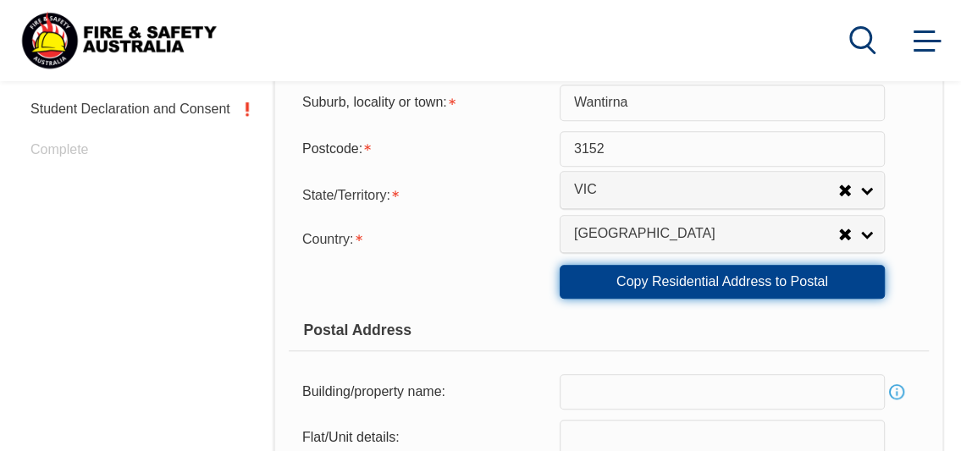
type input "3152"
select select "1101"
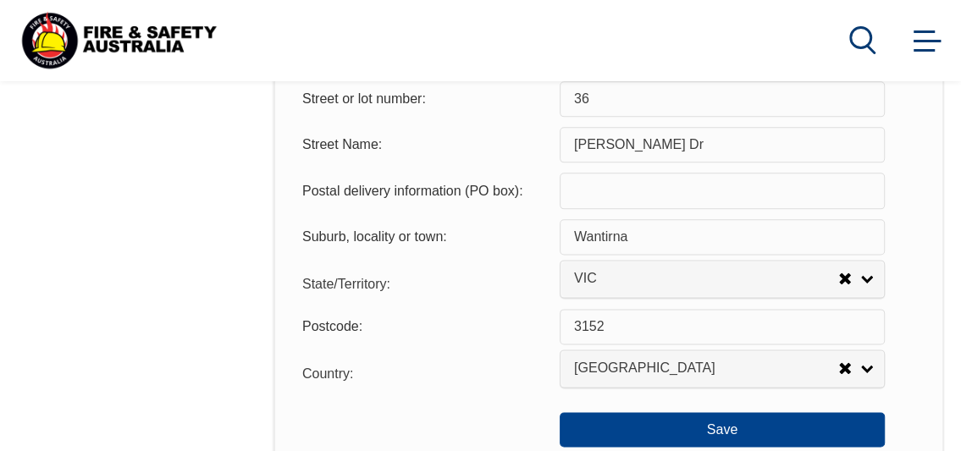
scroll to position [1176, 0]
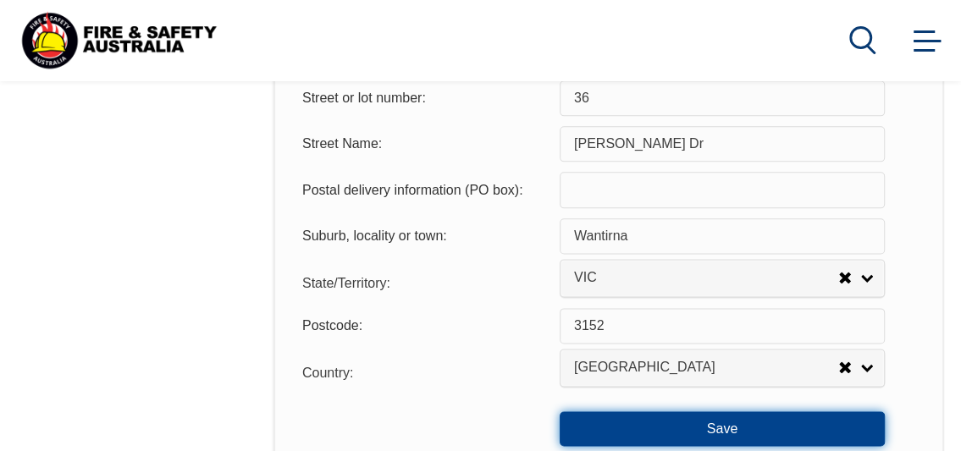
click at [731, 431] on button "Save" at bounding box center [722, 428] width 325 height 34
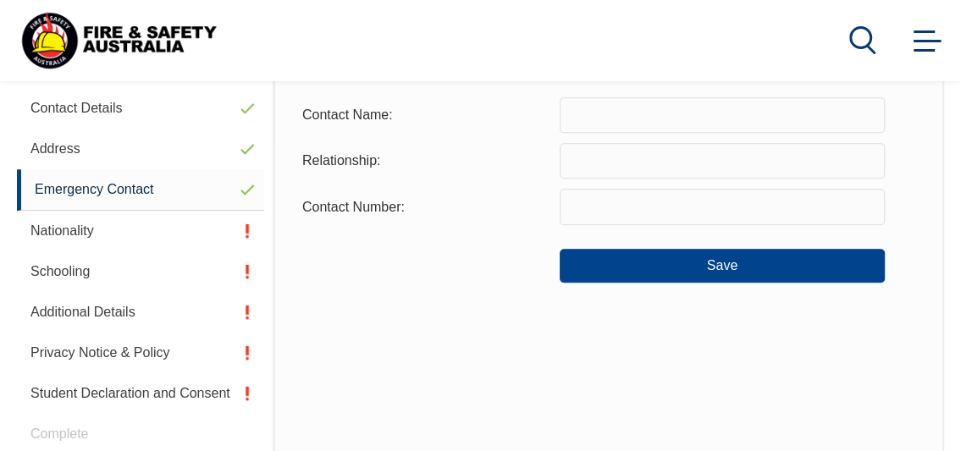
scroll to position [427, 0]
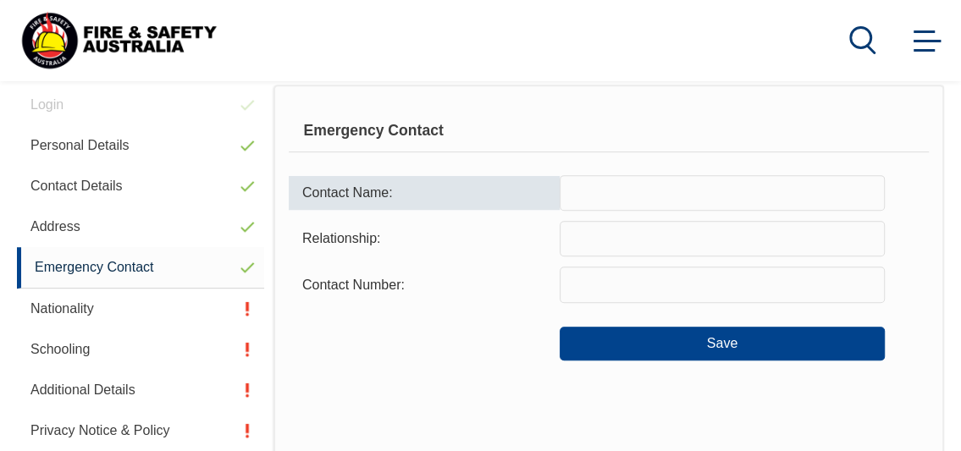
click at [608, 196] on input "text" at bounding box center [722, 193] width 325 height 36
type input "Pravin Tewari"
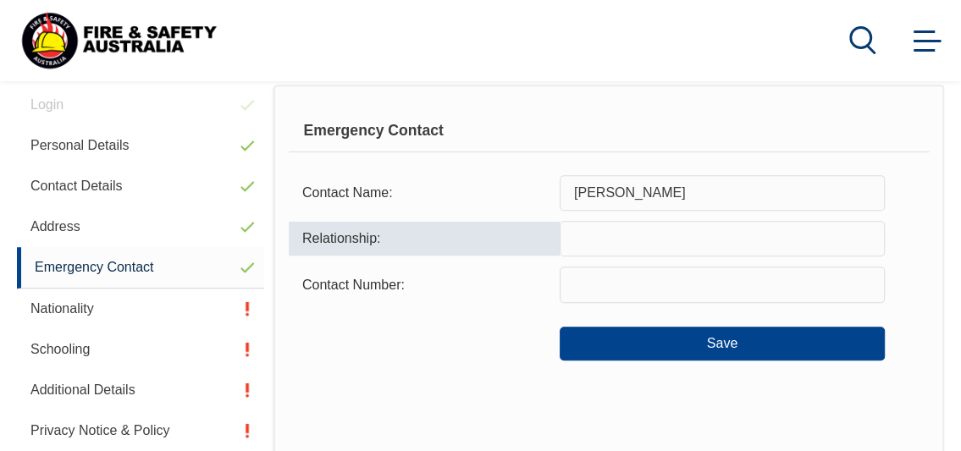
click at [618, 243] on input "text" at bounding box center [722, 239] width 325 height 36
type input "Husband"
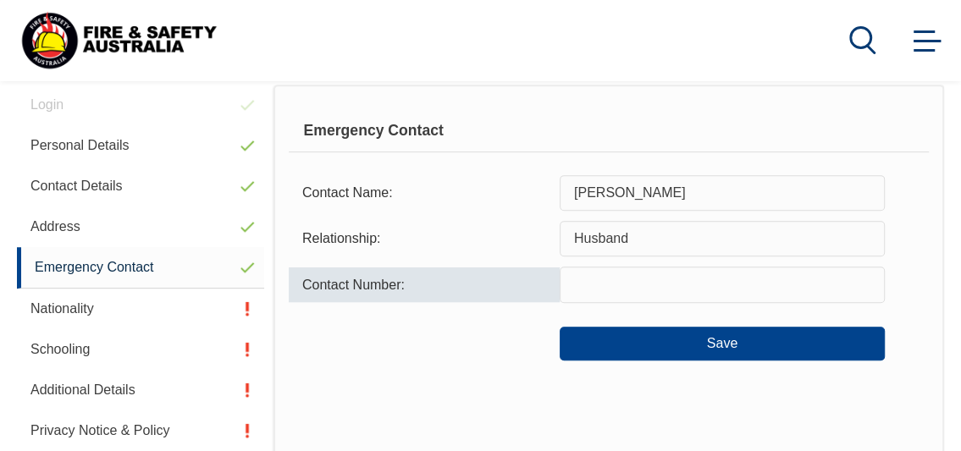
click at [613, 291] on input "text" at bounding box center [722, 285] width 325 height 36
type input "0421152132"
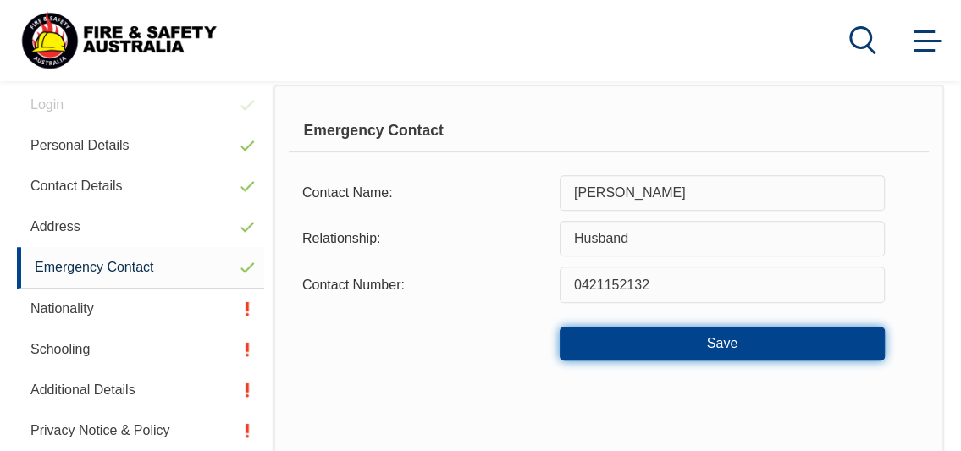
click at [692, 352] on button "Save" at bounding box center [722, 344] width 325 height 34
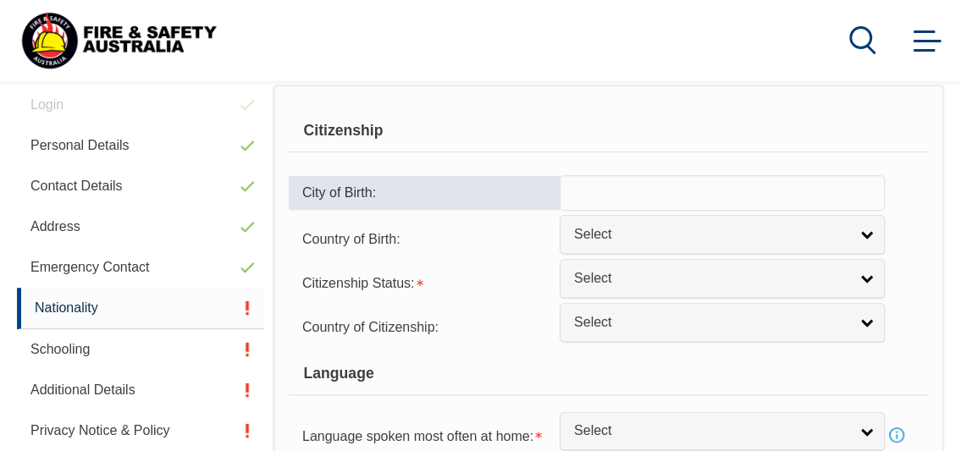
click at [706, 192] on input "text" at bounding box center [722, 193] width 325 height 36
type input "B"
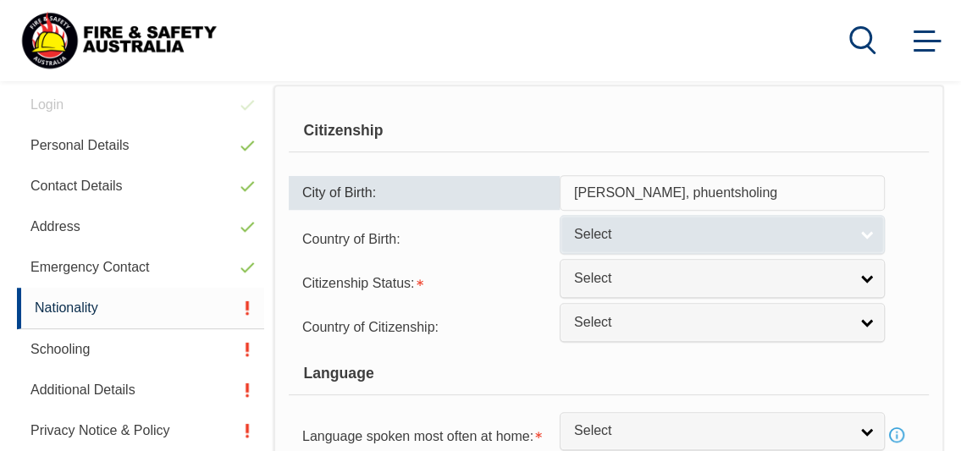
type input "Dhamdara, phuentsholing"
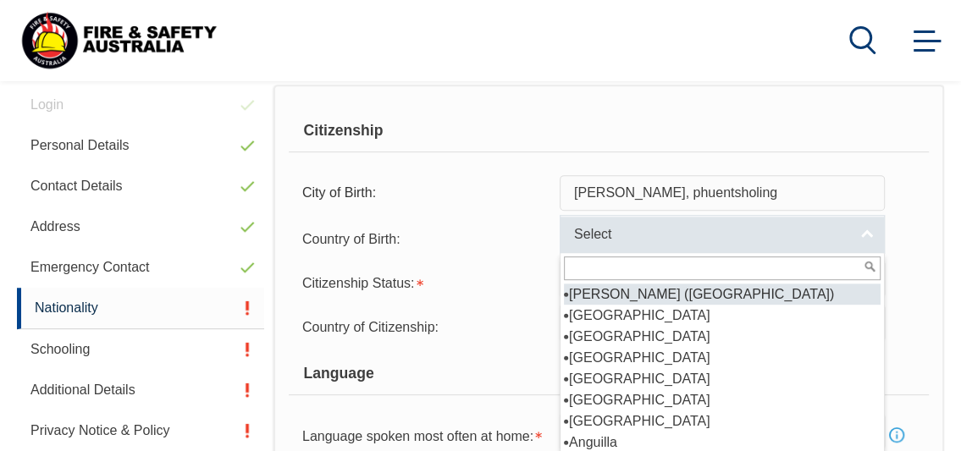
click at [635, 237] on span "Select" at bounding box center [711, 235] width 274 height 18
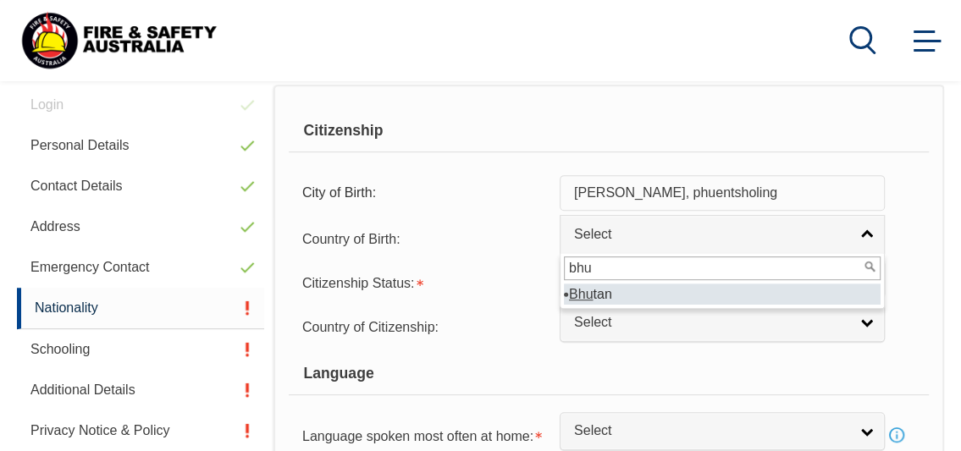
type input "bhu"
click at [612, 289] on li "Bhu tan" at bounding box center [722, 294] width 317 height 21
select select "7102"
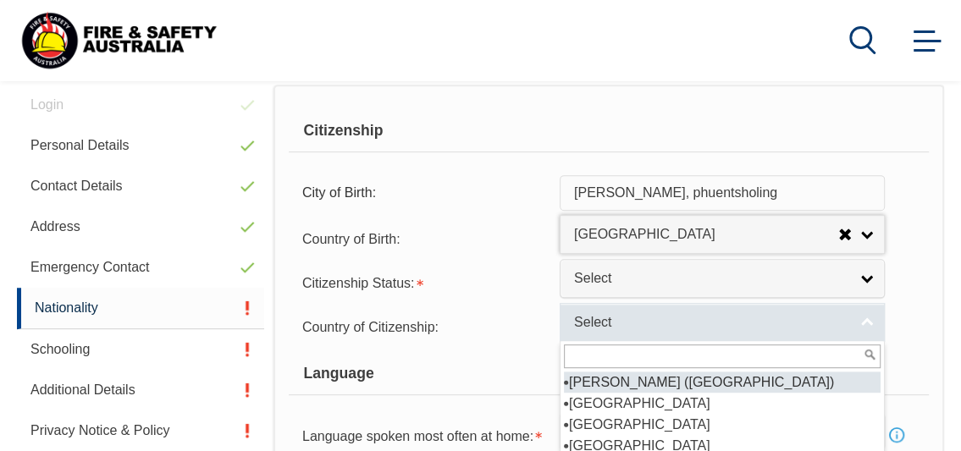
click at [615, 326] on span "Select" at bounding box center [711, 323] width 274 height 18
type input "v"
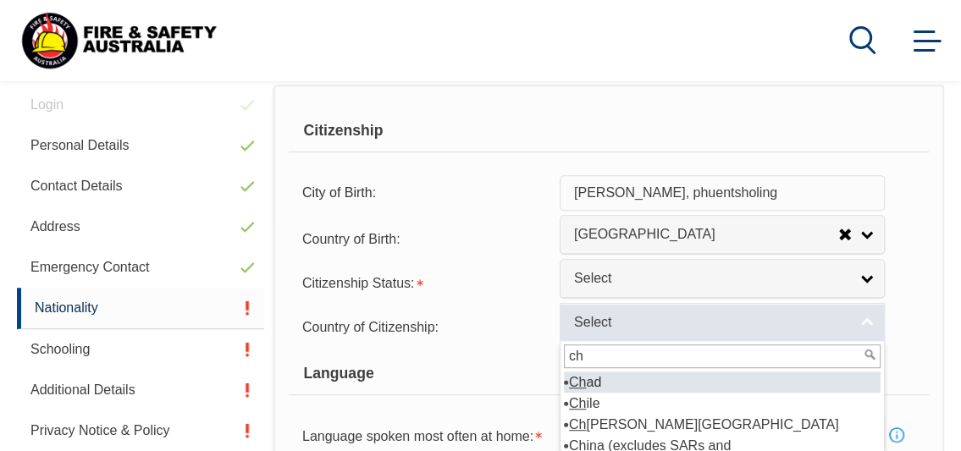
type input "c"
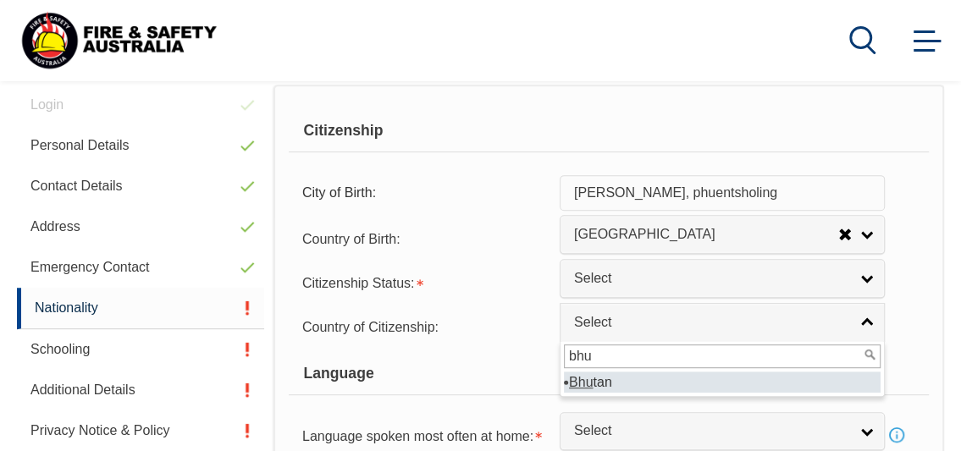
type input "bhu"
click at [609, 376] on li "Bhu tan" at bounding box center [722, 382] width 317 height 21
select select "7102"
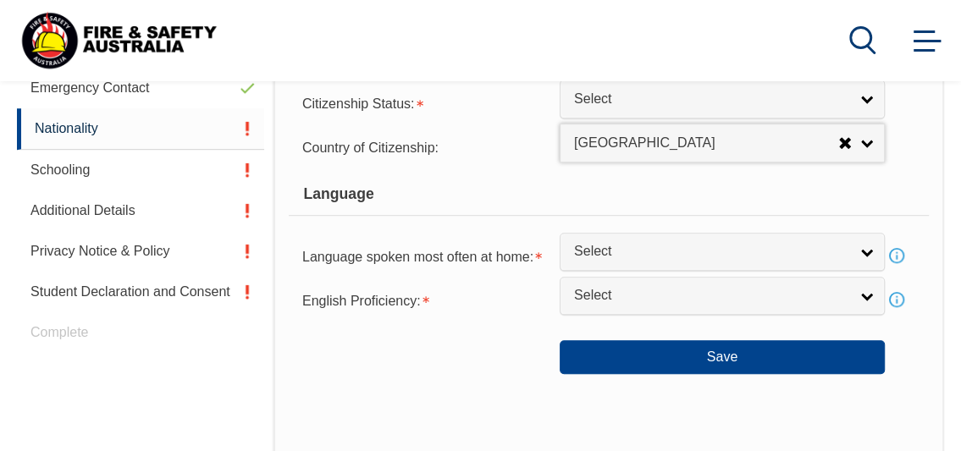
scroll to position [609, 0]
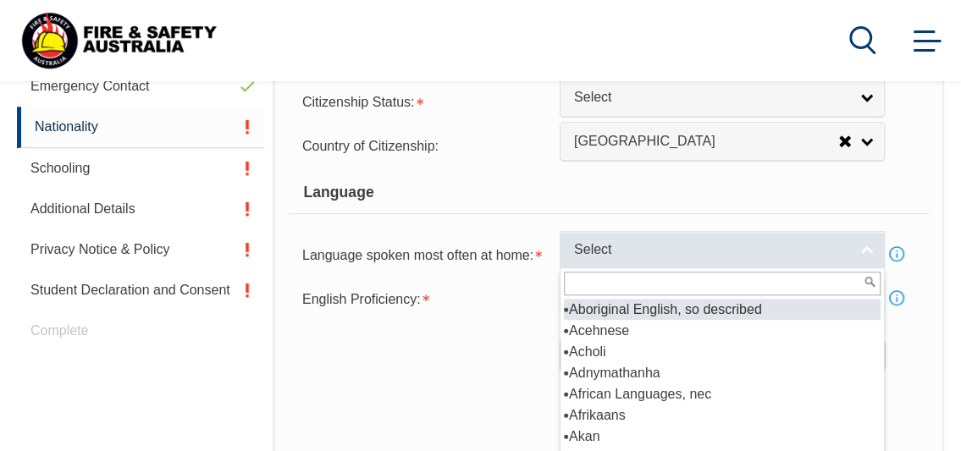
click at [843, 241] on span "Select" at bounding box center [711, 250] width 274 height 18
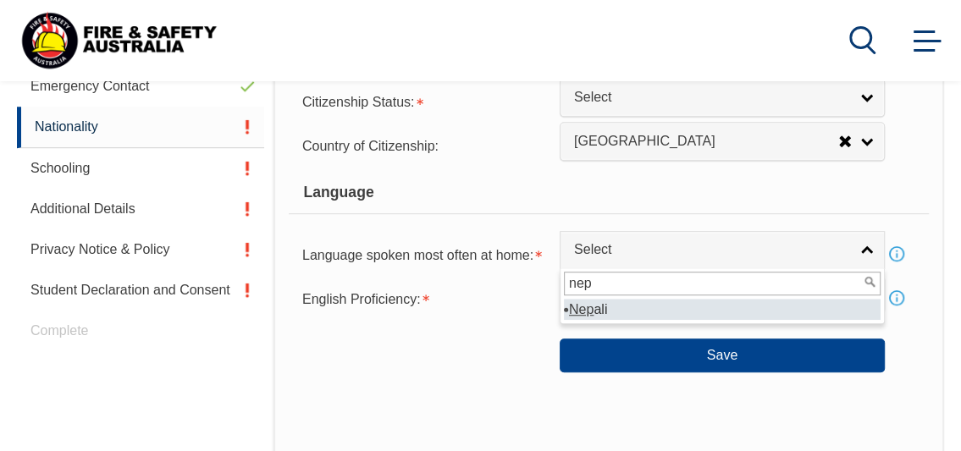
type input "nep"
click at [753, 309] on li "Nep ali" at bounding box center [722, 309] width 317 height 21
select select "5206"
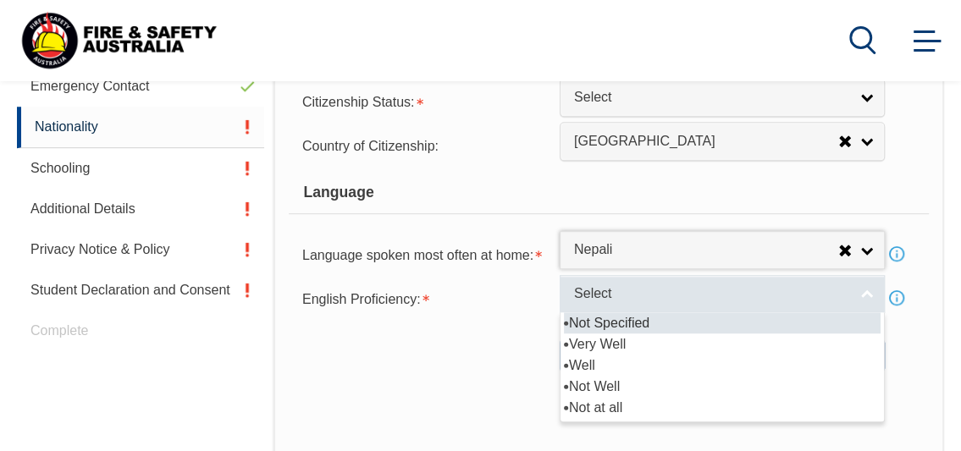
click at [711, 295] on span "Select" at bounding box center [711, 294] width 274 height 18
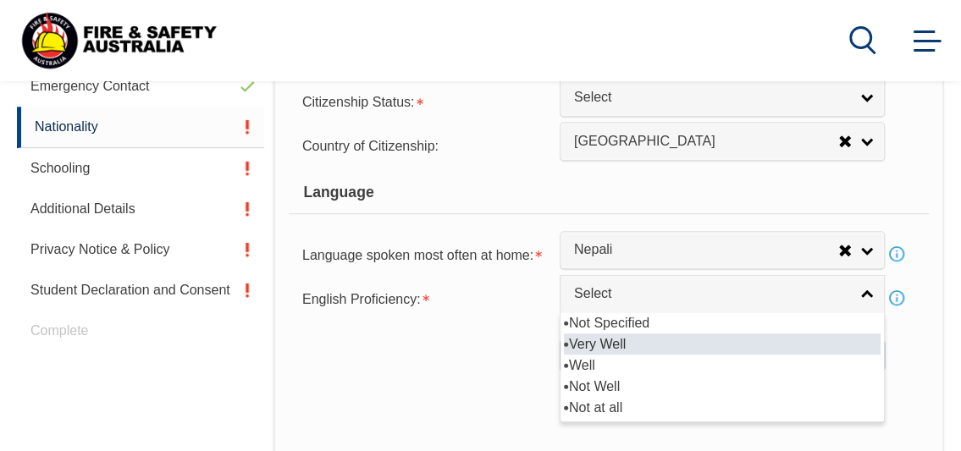
click at [659, 345] on li "Very Well" at bounding box center [722, 344] width 317 height 21
select select "1"
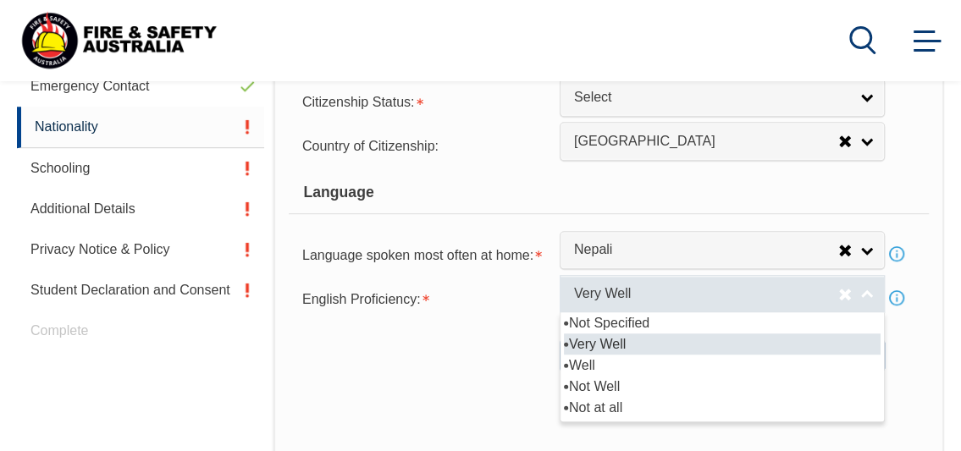
click at [659, 295] on span "Very Well" at bounding box center [706, 294] width 264 height 18
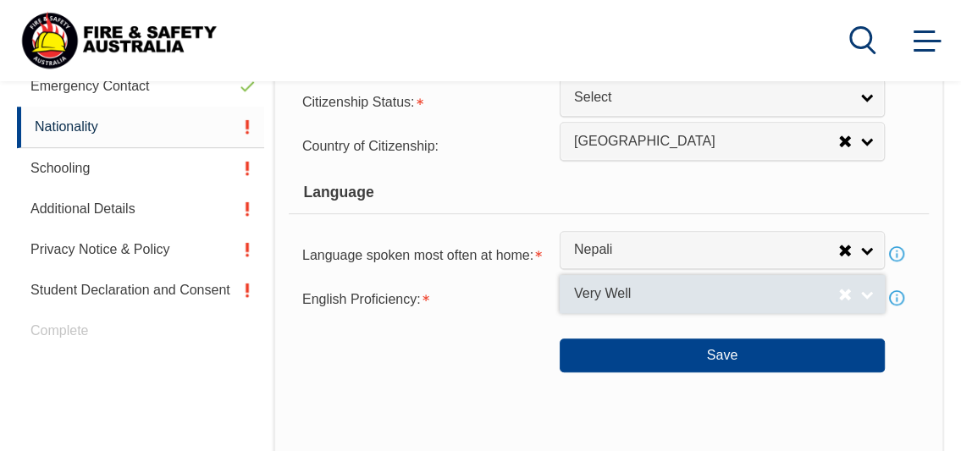
click at [659, 295] on span "Very Well" at bounding box center [706, 294] width 264 height 18
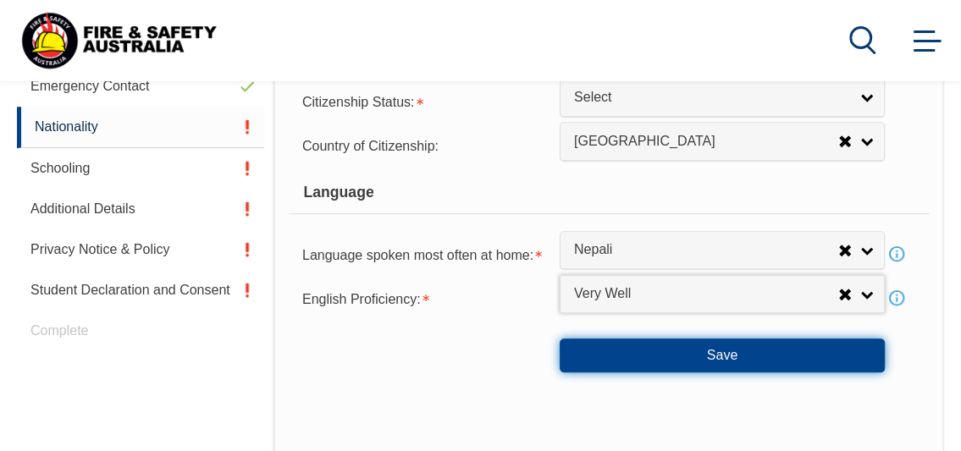
click at [683, 346] on button "Save" at bounding box center [722, 356] width 325 height 34
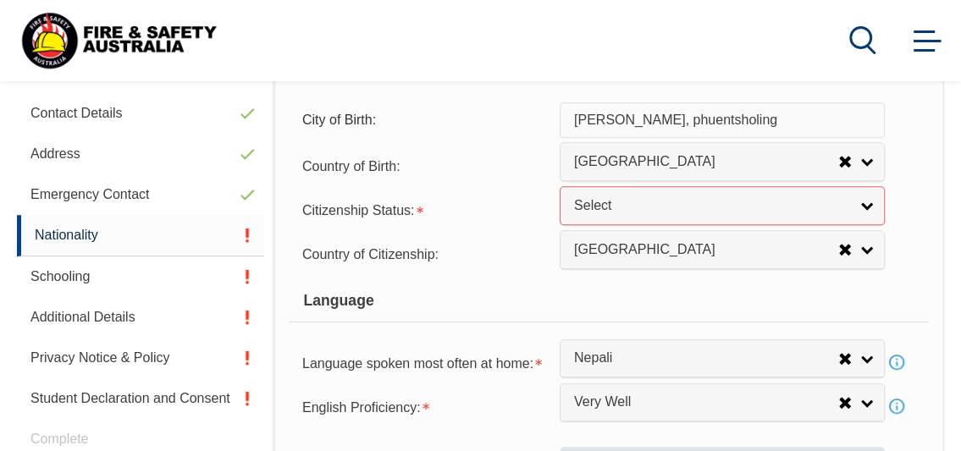
scroll to position [499, 0]
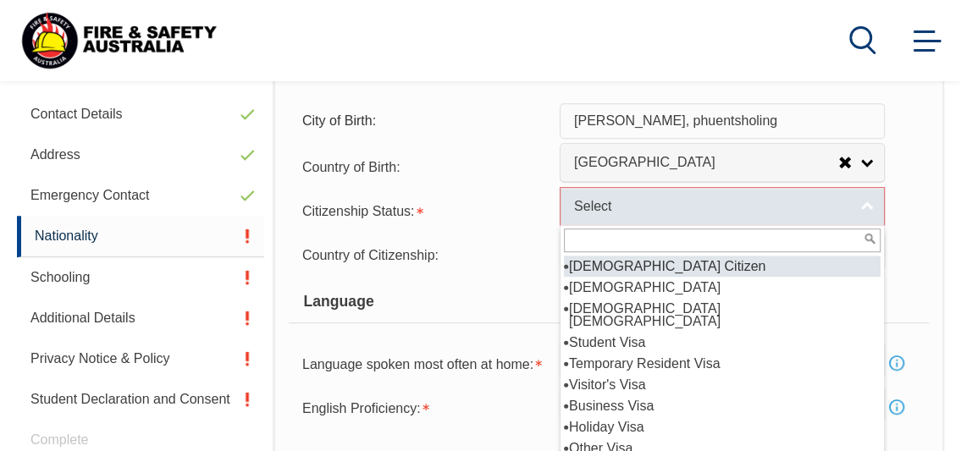
click at [600, 217] on link "Select" at bounding box center [722, 206] width 325 height 38
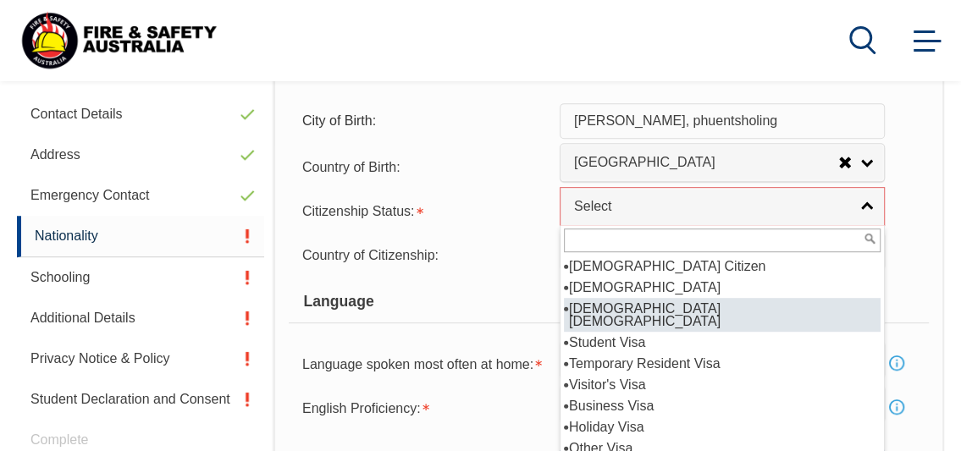
click at [594, 309] on li "Australian Permanent Resident" at bounding box center [722, 315] width 317 height 34
select select "3"
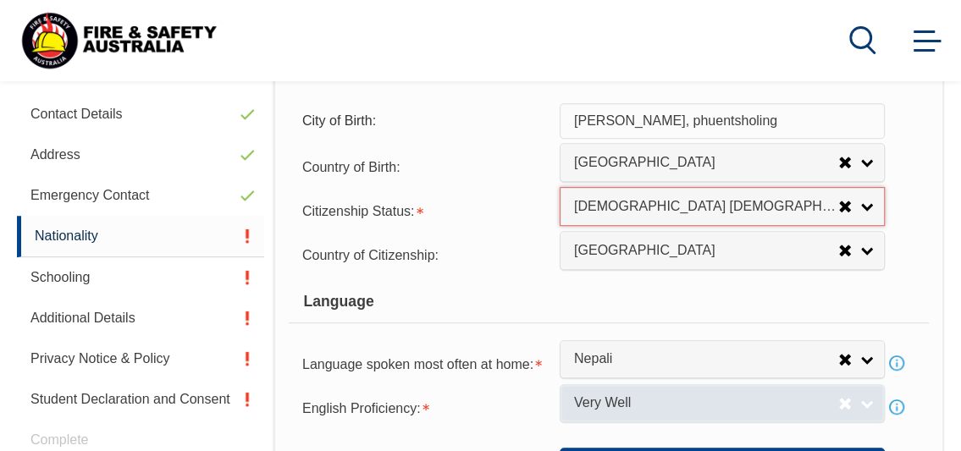
scroll to position [647, 0]
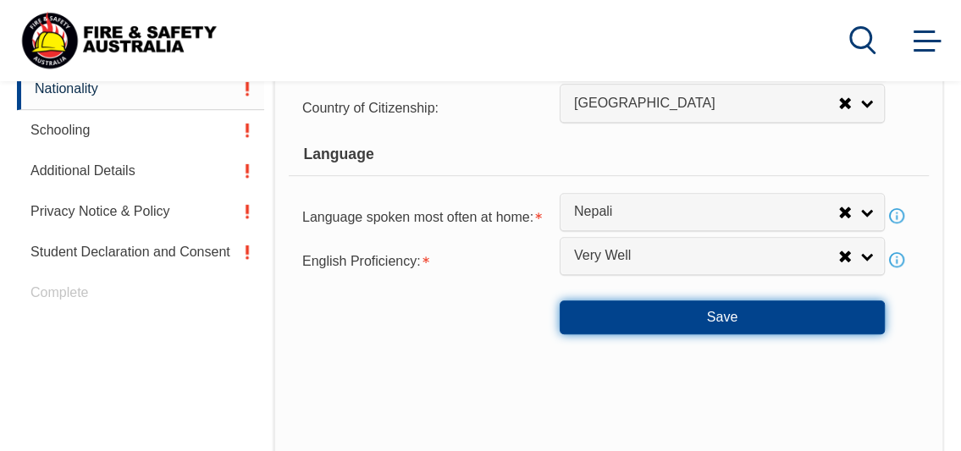
click at [708, 328] on button "Save" at bounding box center [722, 317] width 325 height 34
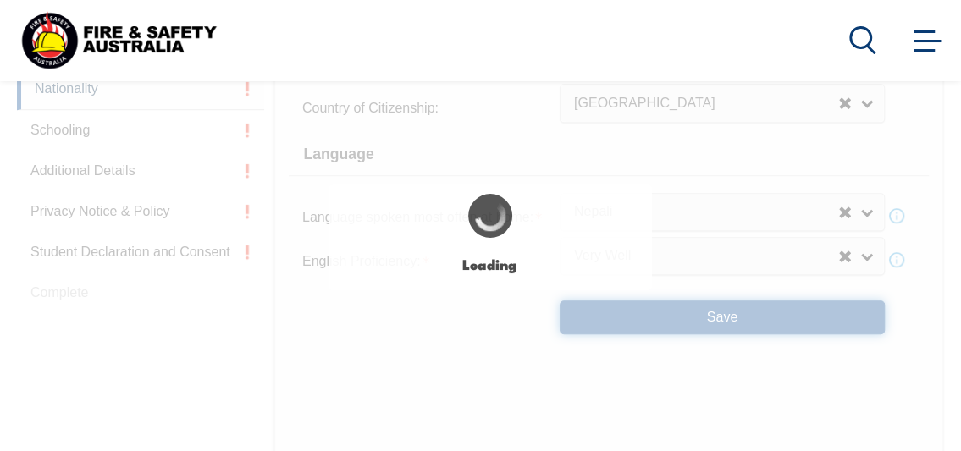
select select "false"
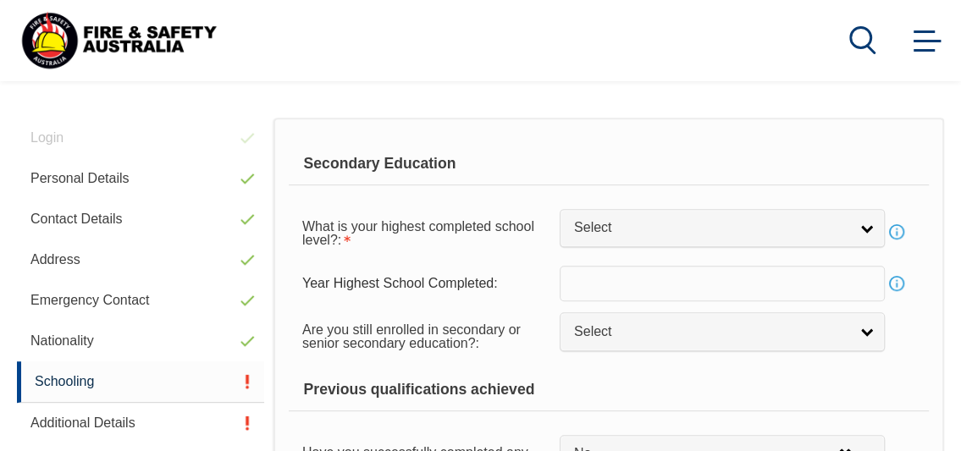
scroll to position [391, 0]
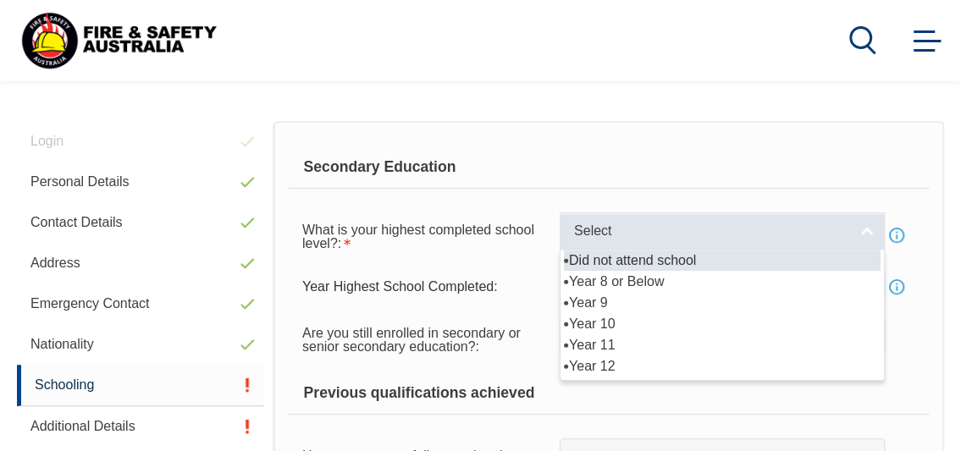
click at [857, 223] on link "Select" at bounding box center [722, 231] width 325 height 38
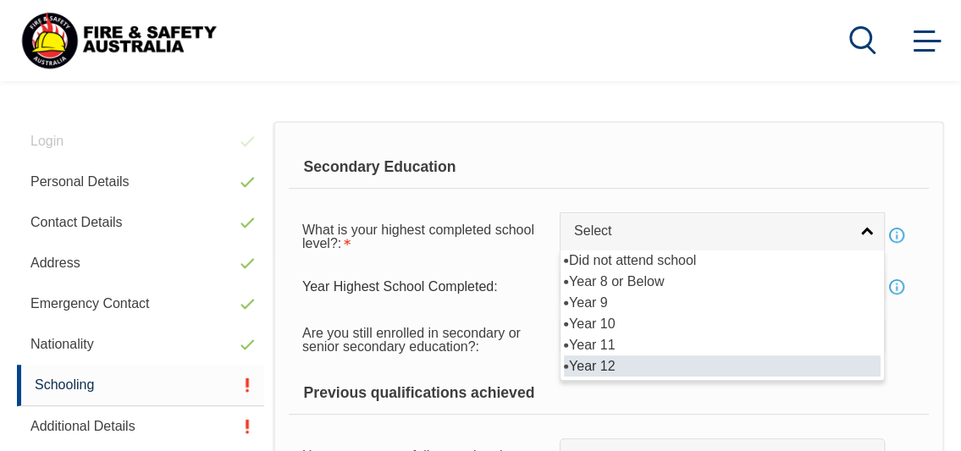
click at [752, 371] on li "Year 12" at bounding box center [722, 366] width 317 height 21
select select "12"
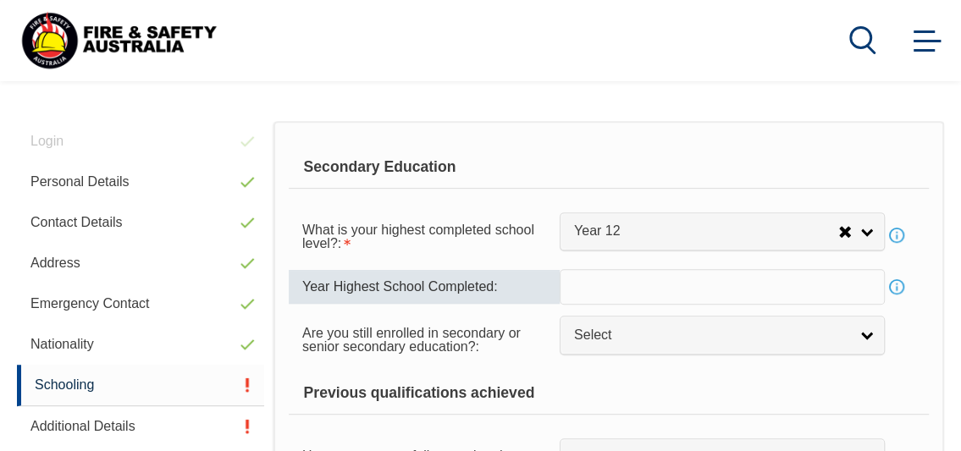
click at [703, 298] on input "text" at bounding box center [722, 287] width 325 height 36
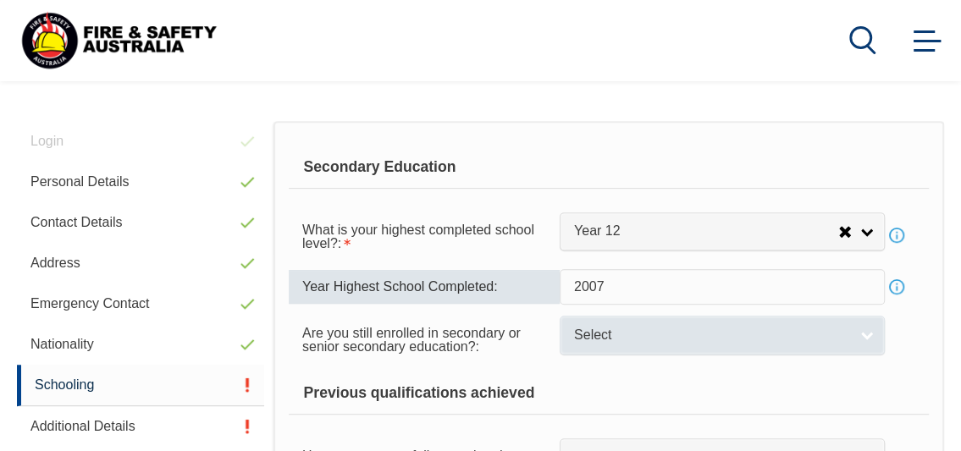
type input "2007"
click at [695, 334] on span "Select" at bounding box center [711, 336] width 274 height 18
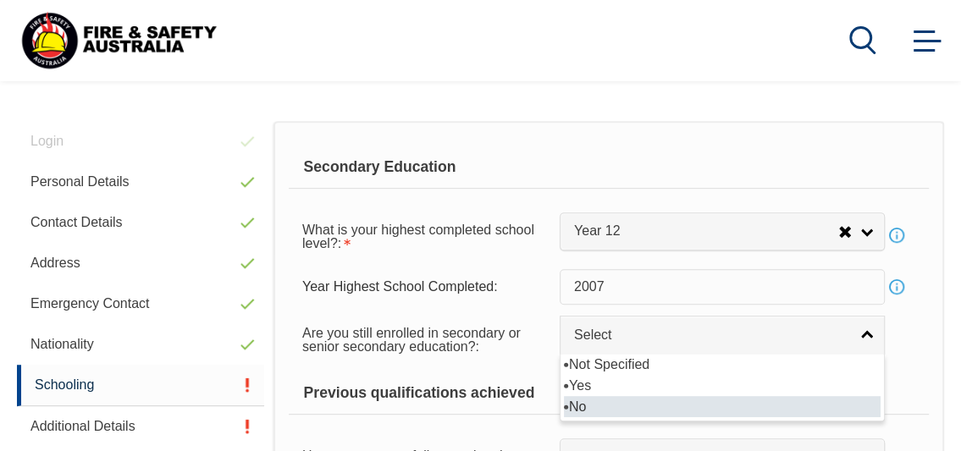
click at [675, 398] on li "No" at bounding box center [722, 406] width 317 height 21
select select "false"
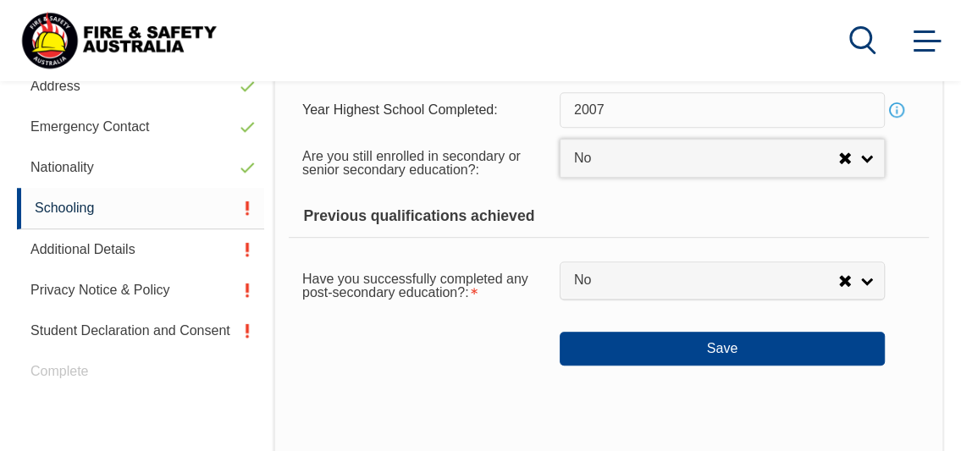
scroll to position [567, 0]
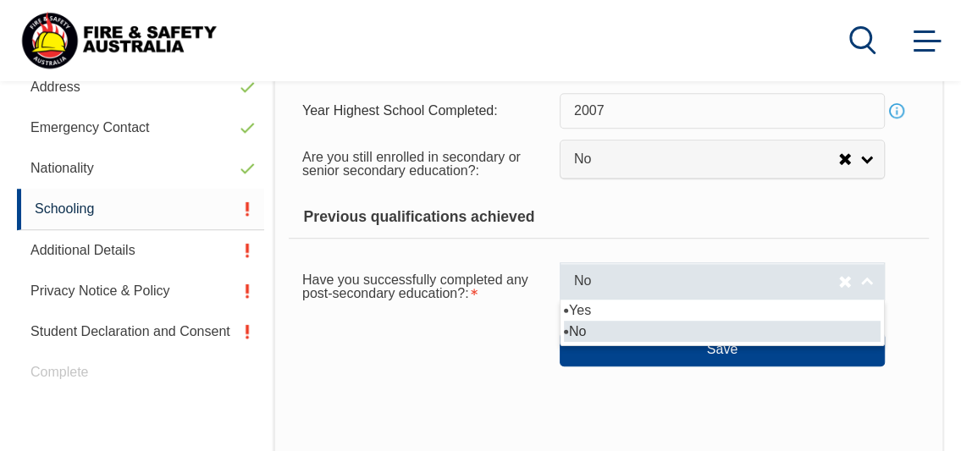
click at [862, 280] on link "No" at bounding box center [722, 281] width 325 height 38
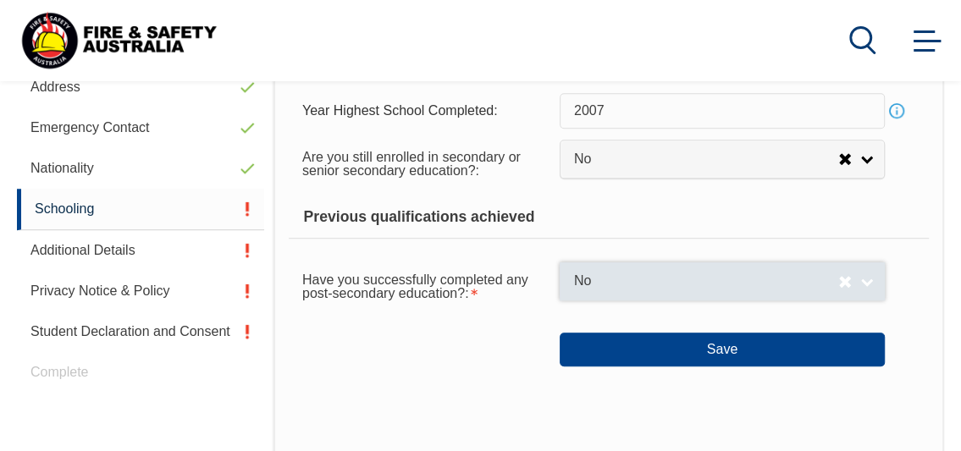
click at [862, 280] on link "No" at bounding box center [722, 281] width 325 height 38
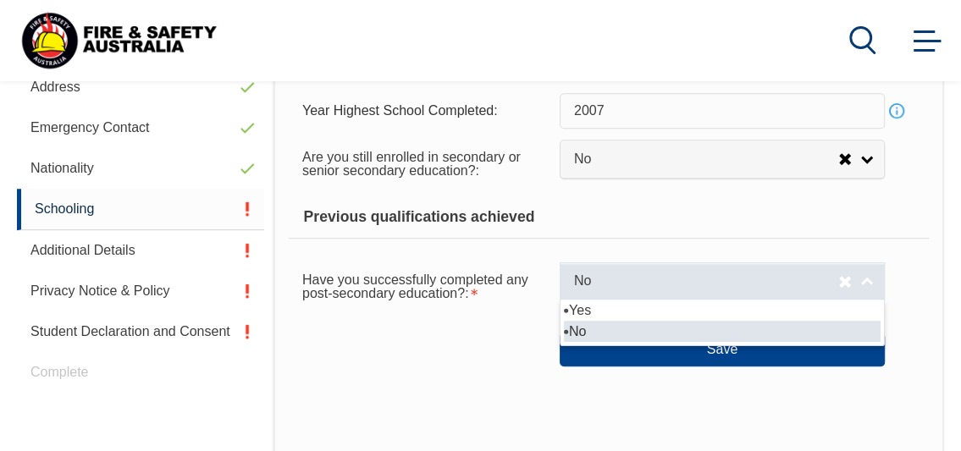
click at [864, 284] on link "No" at bounding box center [722, 281] width 325 height 38
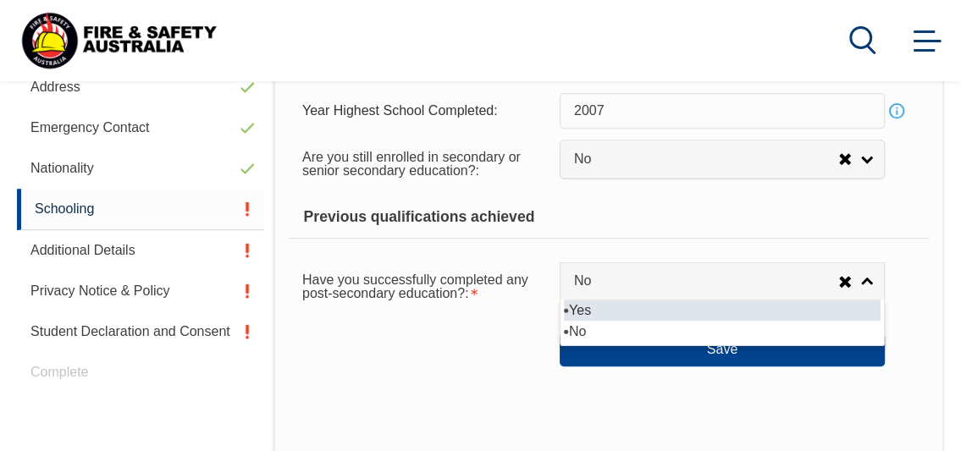
click at [777, 304] on li "Yes" at bounding box center [722, 310] width 317 height 21
select select "true"
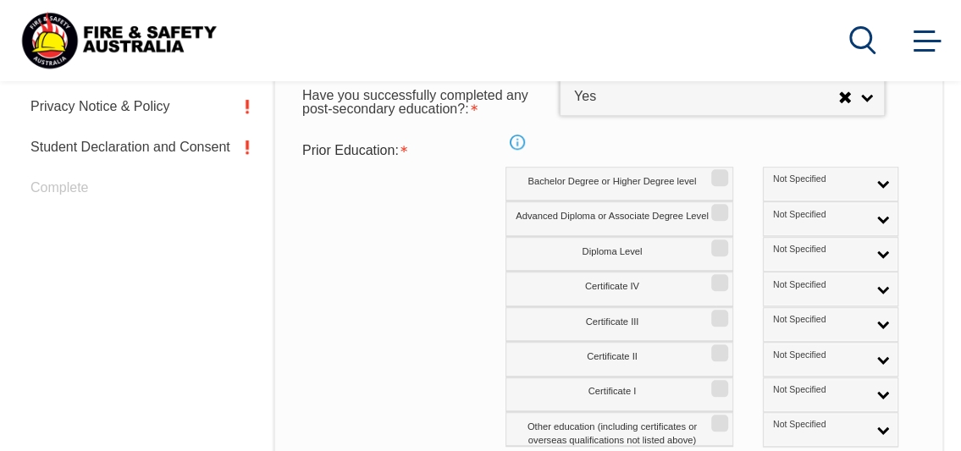
scroll to position [751, 0]
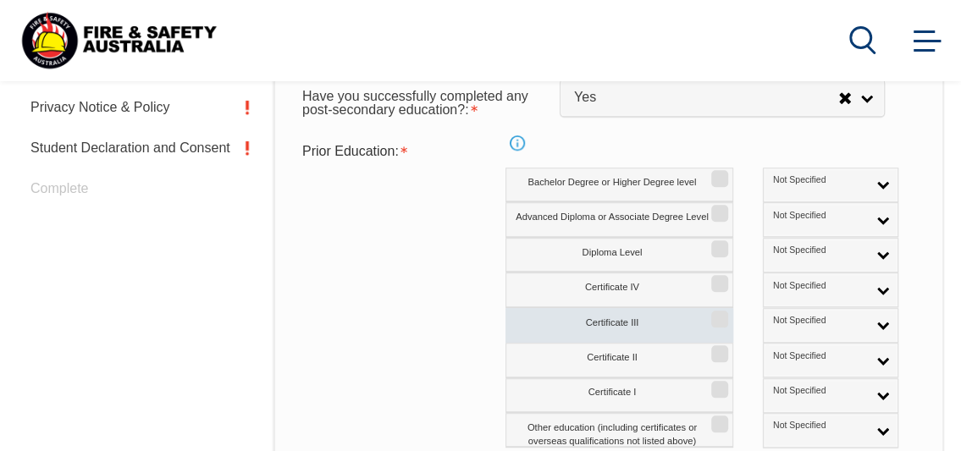
click at [671, 324] on label "Certificate III" at bounding box center [619, 325] width 228 height 35
click at [712, 314] on input "Certificate III" at bounding box center [717, 313] width 10 height 2
checkbox input "true"
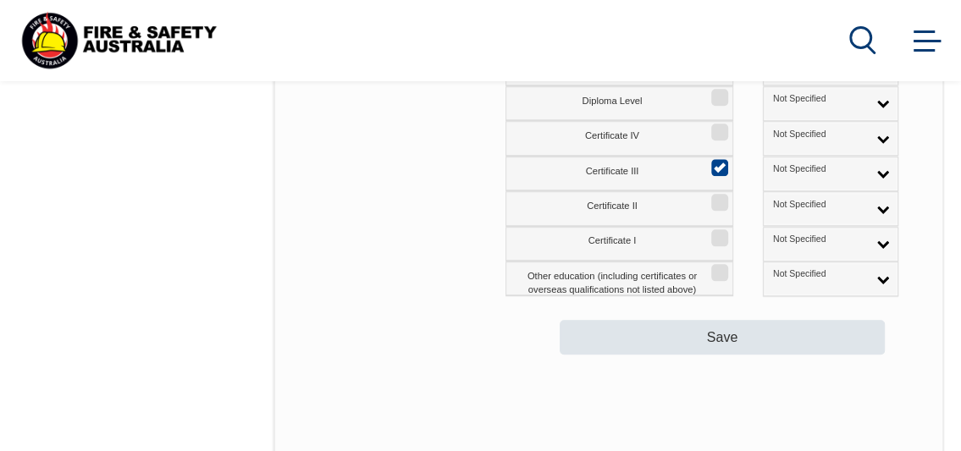
scroll to position [907, 0]
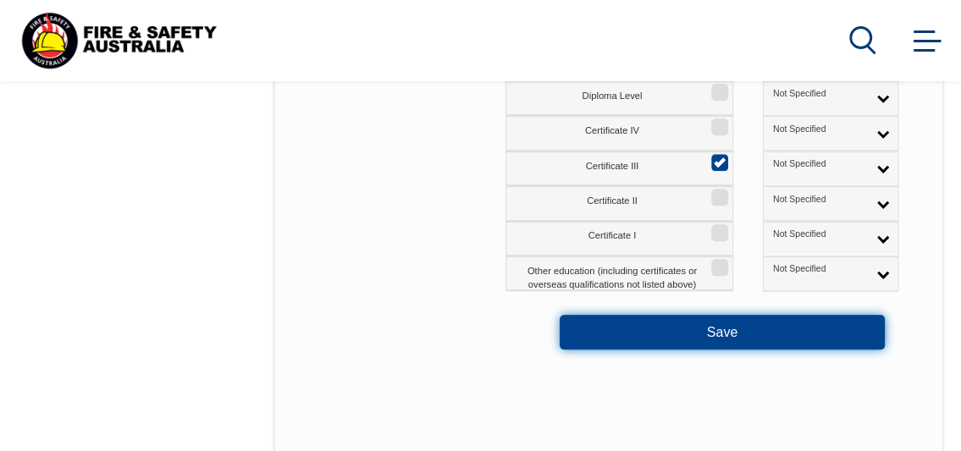
click at [701, 323] on button "Save" at bounding box center [722, 332] width 325 height 34
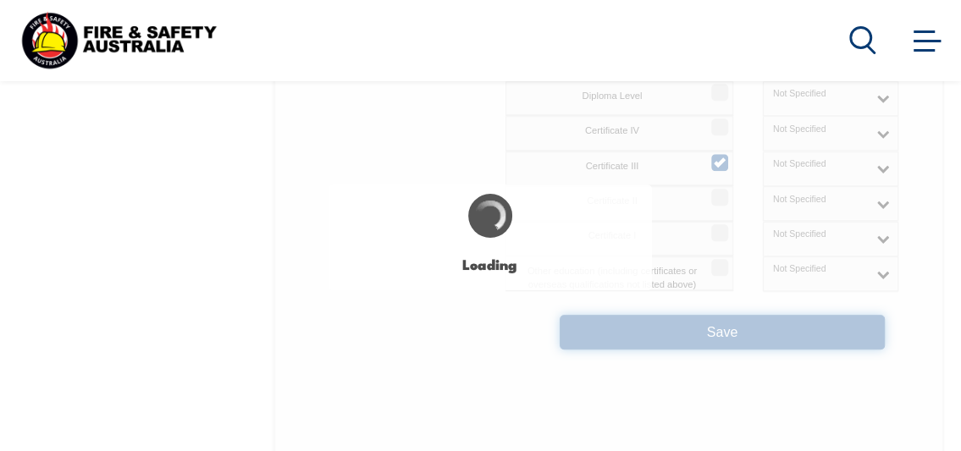
select select
select select "false"
select select "true"
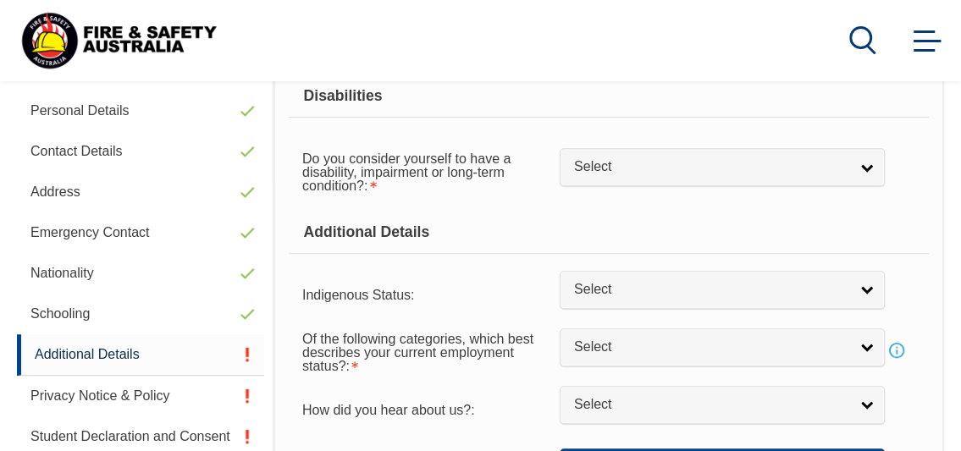
scroll to position [427, 0]
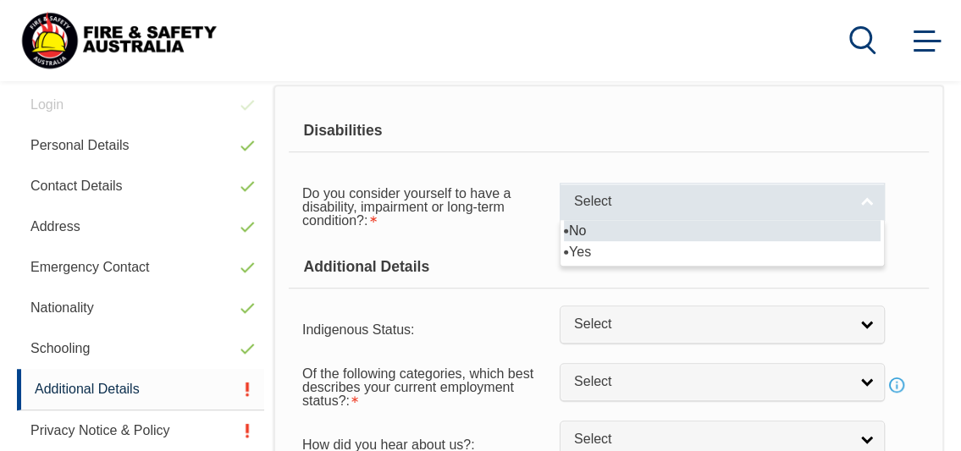
click at [864, 198] on link "Select" at bounding box center [722, 202] width 325 height 38
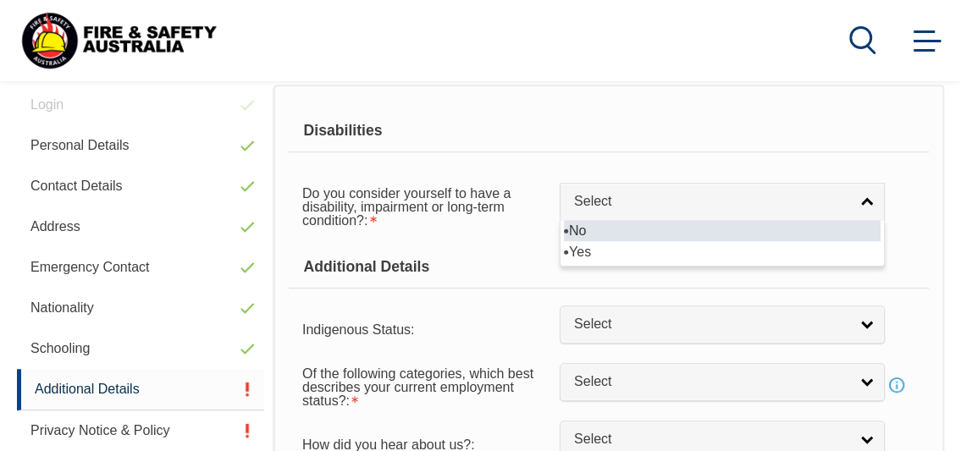
click at [832, 238] on li "No" at bounding box center [722, 230] width 317 height 21
select select "false"
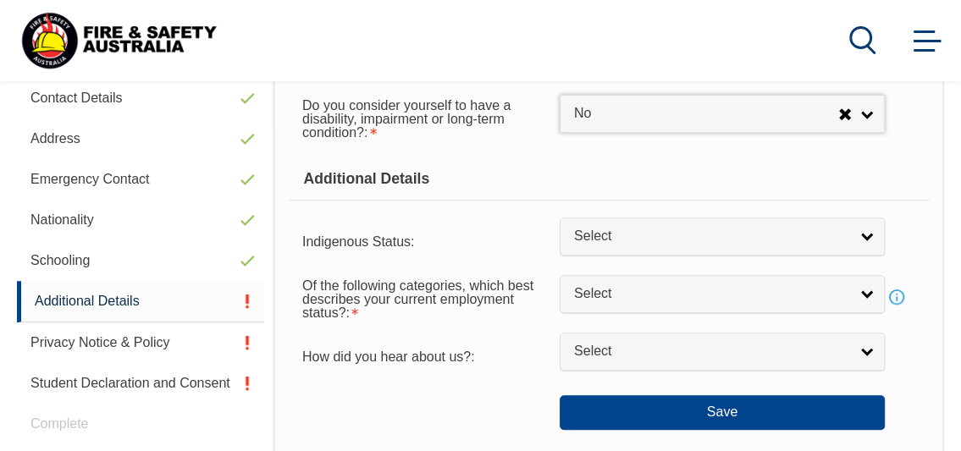
scroll to position [516, 0]
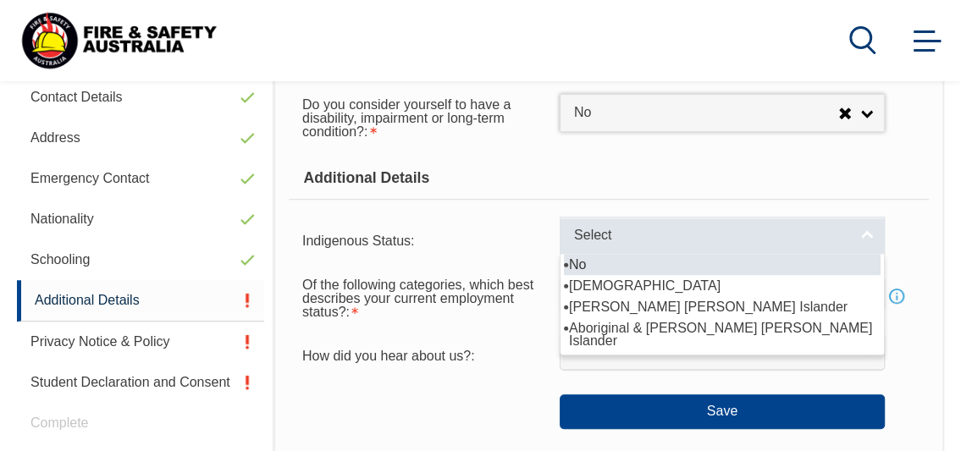
click at [867, 229] on link "Select" at bounding box center [722, 236] width 325 height 38
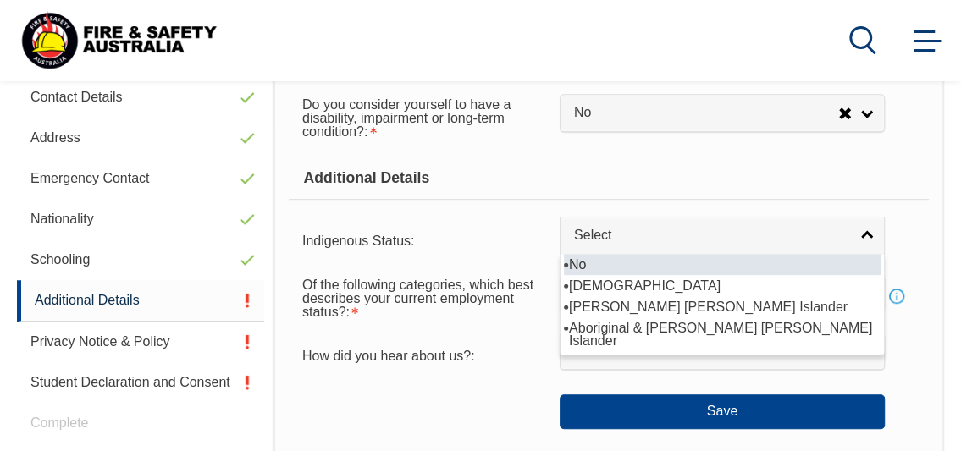
click at [850, 256] on li "No" at bounding box center [722, 264] width 317 height 21
select select "4"
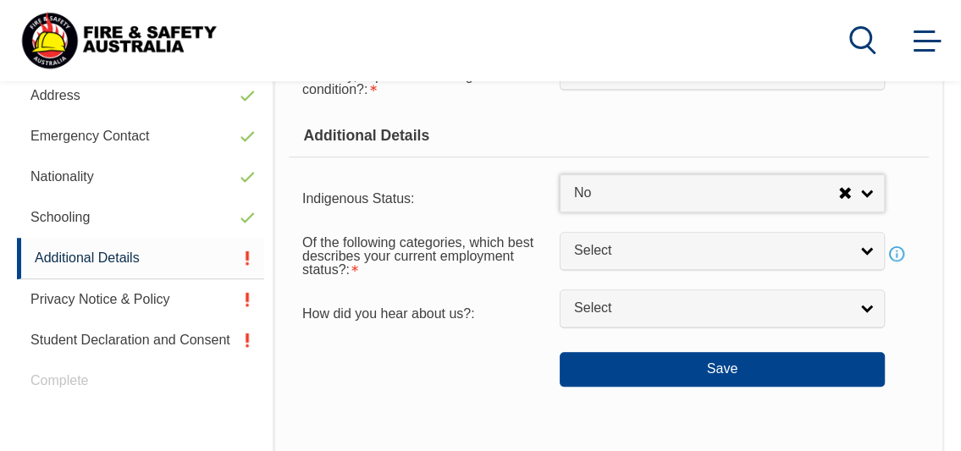
scroll to position [560, 0]
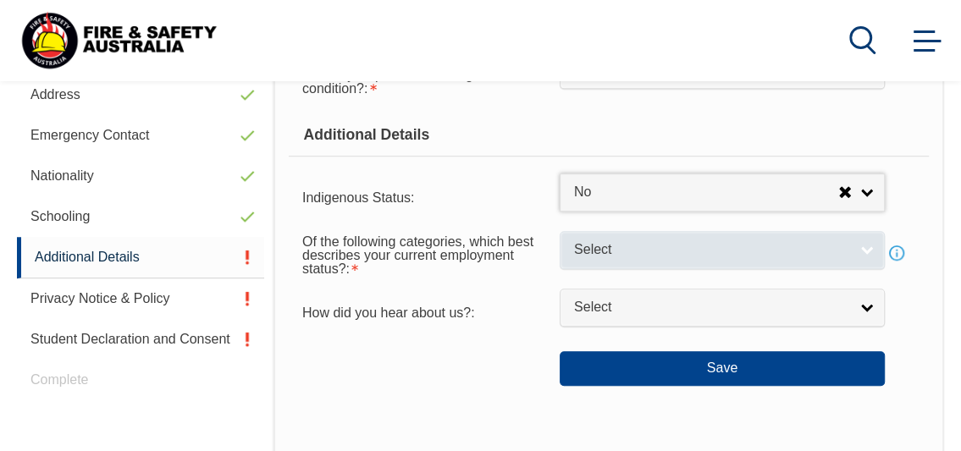
click at [870, 246] on link "Select" at bounding box center [722, 250] width 325 height 38
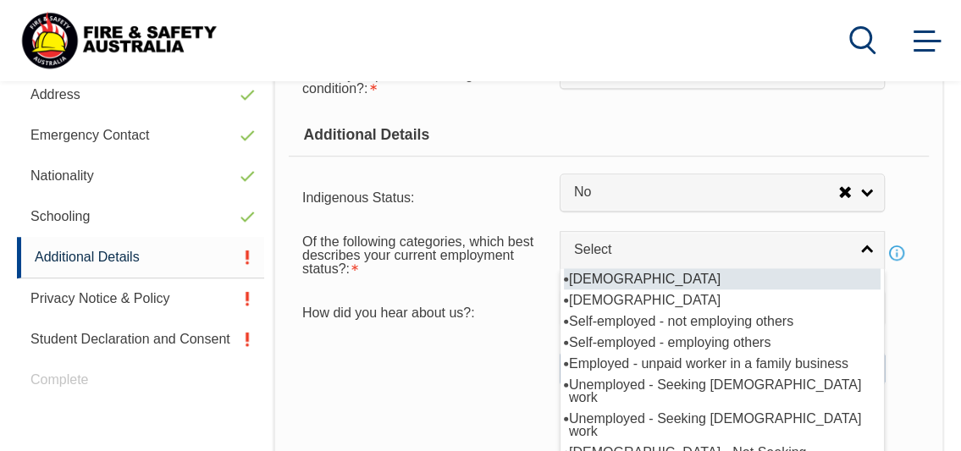
click at [791, 282] on li "Full-time employee" at bounding box center [722, 278] width 317 height 21
select select "1"
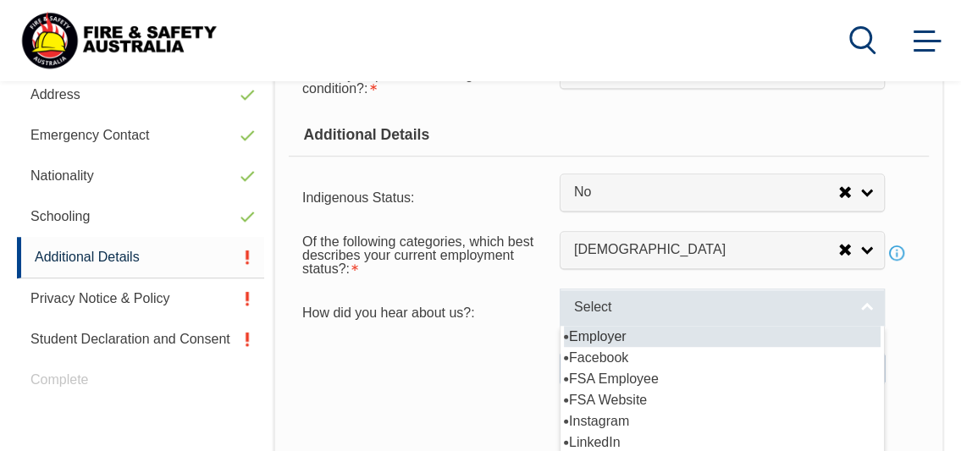
click at [857, 310] on link "Select" at bounding box center [722, 308] width 325 height 38
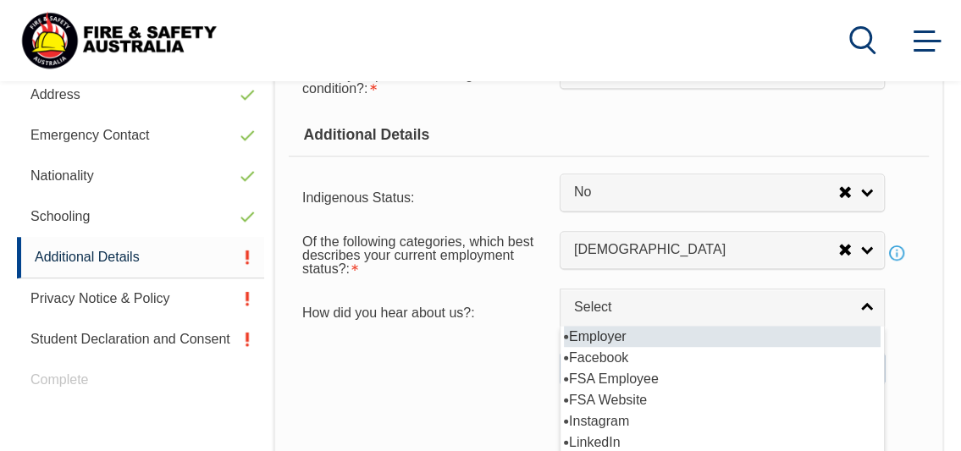
click at [842, 339] on li "Employer" at bounding box center [722, 336] width 317 height 21
select select "8019"
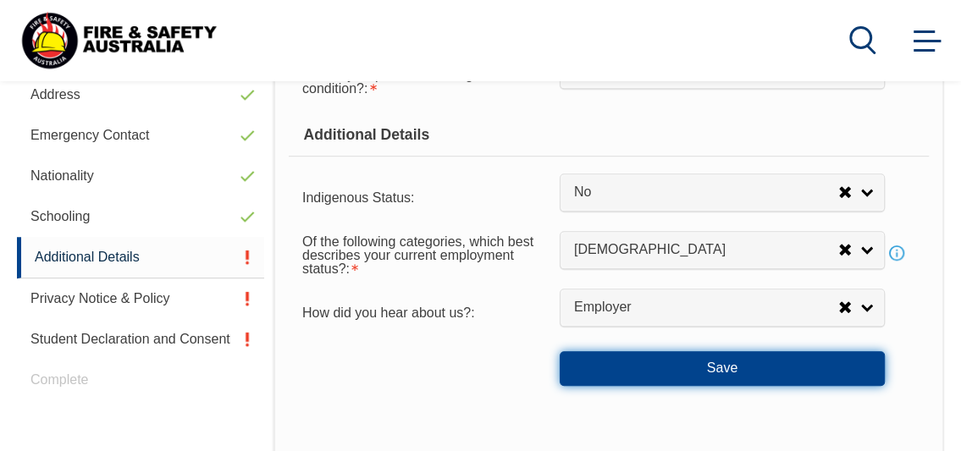
click at [809, 367] on button "Save" at bounding box center [722, 368] width 325 height 34
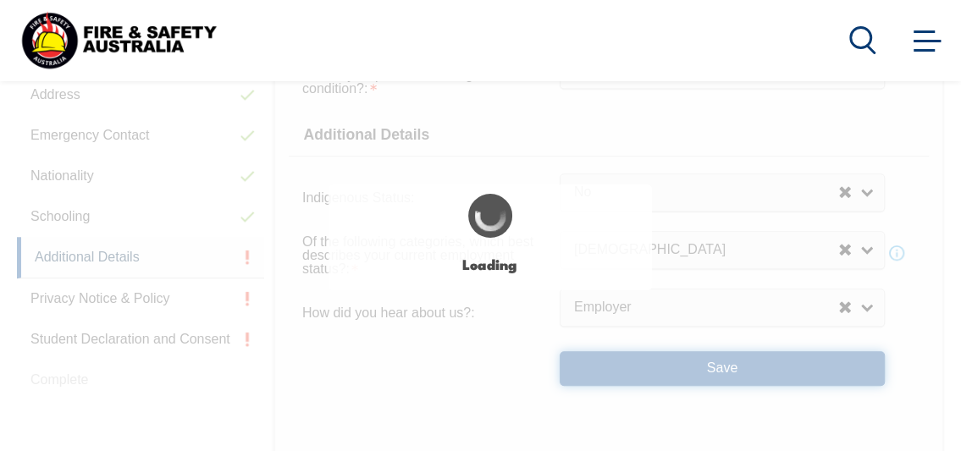
select select "false"
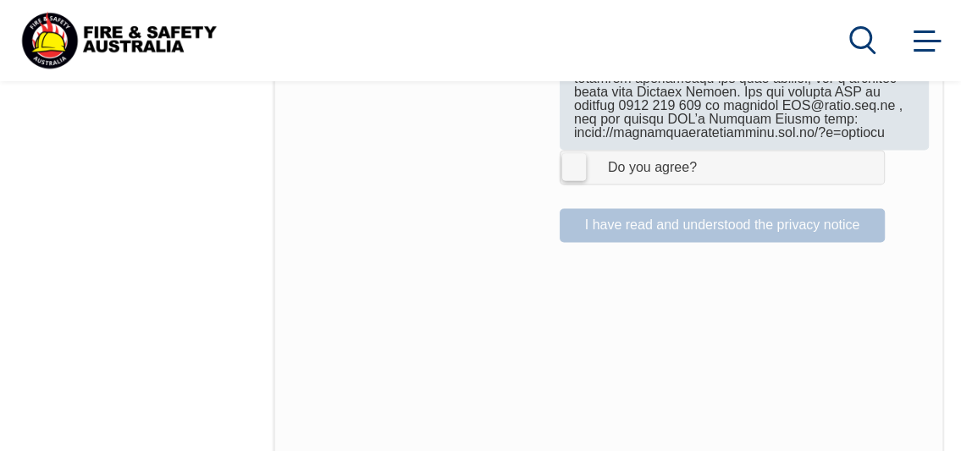
scroll to position [1265, 0]
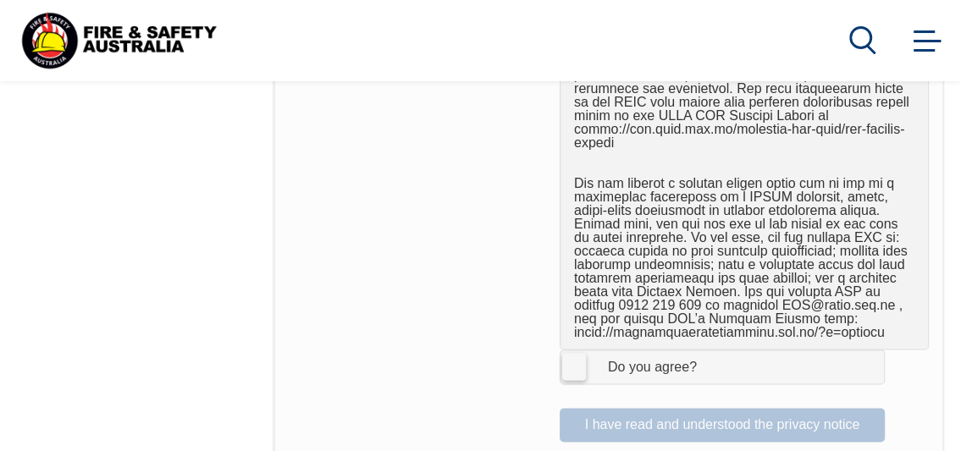
click at [581, 350] on label "I Agree Do you agree?" at bounding box center [722, 367] width 325 height 34
click at [710, 350] on input "I Agree Do you agree?" at bounding box center [724, 366] width 29 height 32
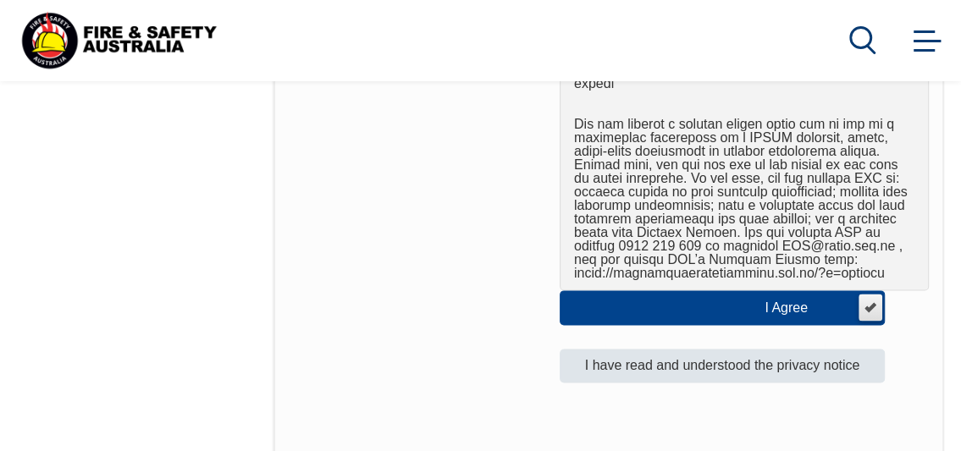
scroll to position [1326, 0]
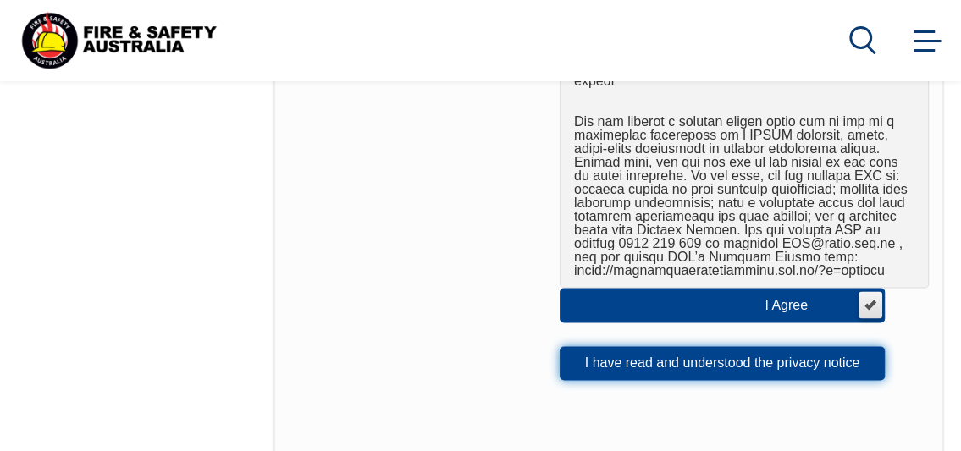
click at [669, 352] on button "I have read and understood the privacy notice" at bounding box center [722, 363] width 325 height 34
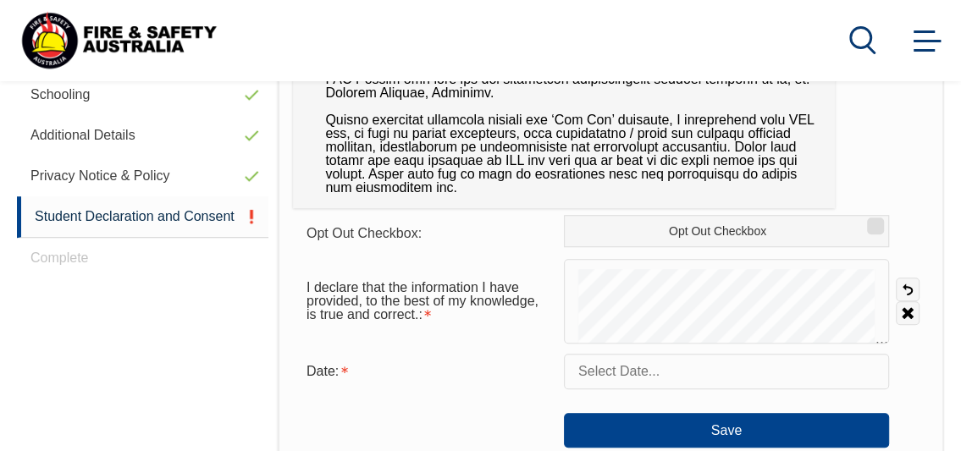
scroll to position [682, 0]
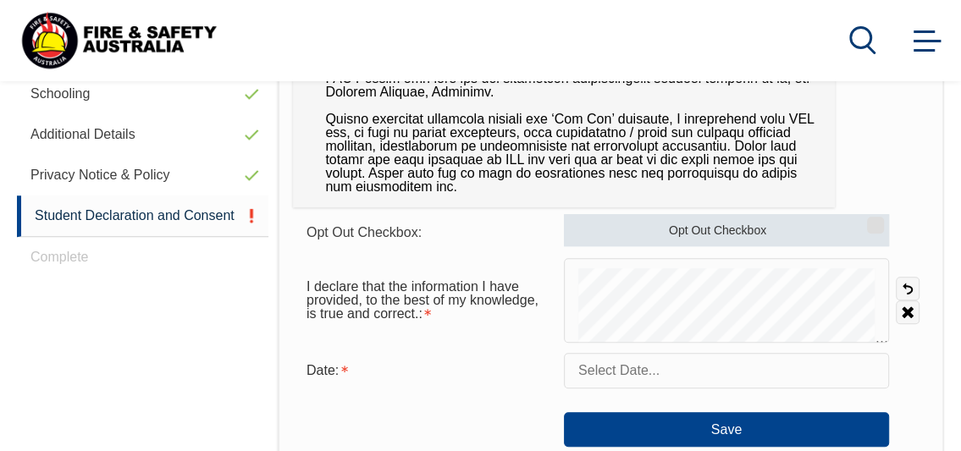
click at [699, 223] on label "Opt Out Checkbox" at bounding box center [726, 230] width 325 height 32
click at [868, 220] on input "Opt Out Checkbox" at bounding box center [873, 219] width 10 height 2
click at [699, 223] on label "Opt Out Checkbox" at bounding box center [726, 230] width 325 height 32
click at [868, 220] on input "Opt Out Checkbox" at bounding box center [873, 219] width 10 height 2
checkbox input "false"
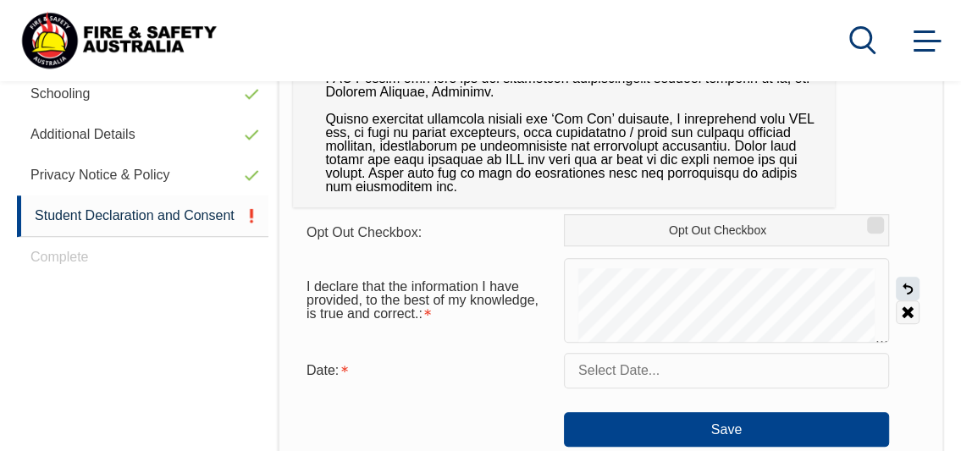
click at [904, 279] on link "Undo" at bounding box center [908, 289] width 24 height 24
click at [905, 278] on link "Undo" at bounding box center [908, 289] width 24 height 24
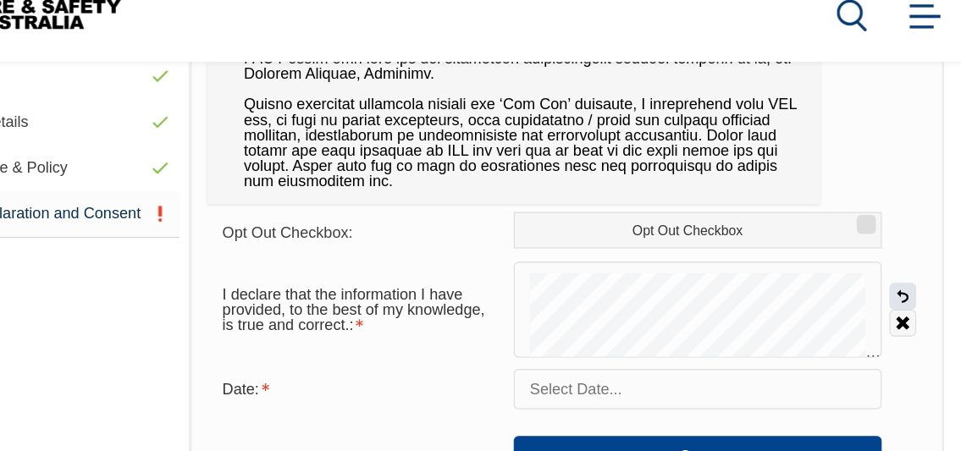
click at [902, 289] on link "Undo" at bounding box center [908, 289] width 24 height 24
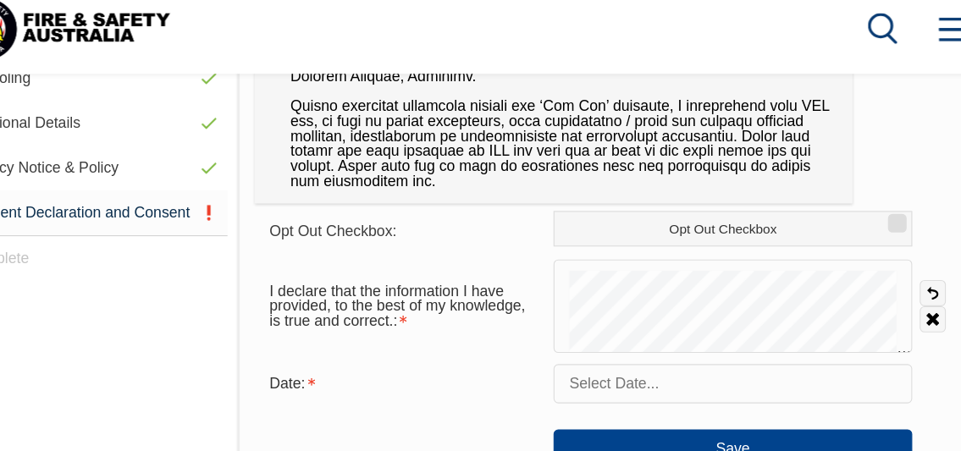
scroll to position [691, 0]
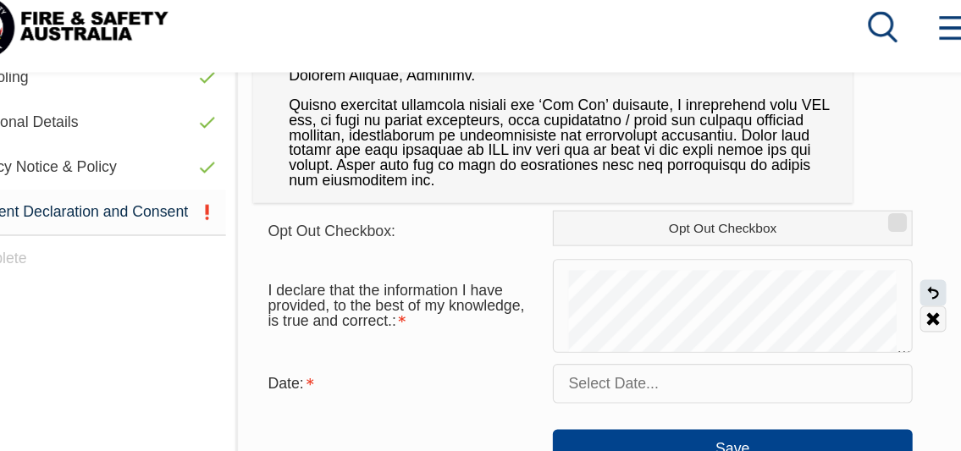
click at [907, 277] on link "Undo" at bounding box center [908, 280] width 24 height 24
click at [907, 278] on link "Undo" at bounding box center [908, 280] width 24 height 24
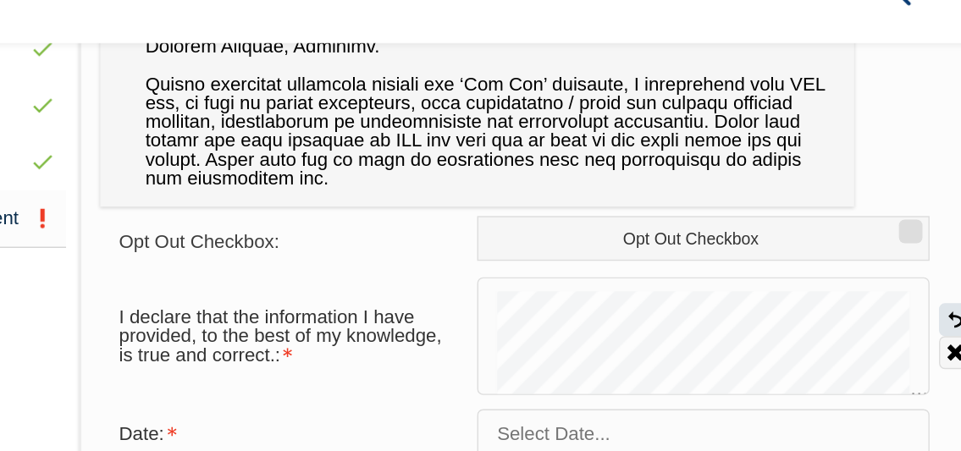
click at [902, 274] on link "Undo" at bounding box center [908, 280] width 24 height 24
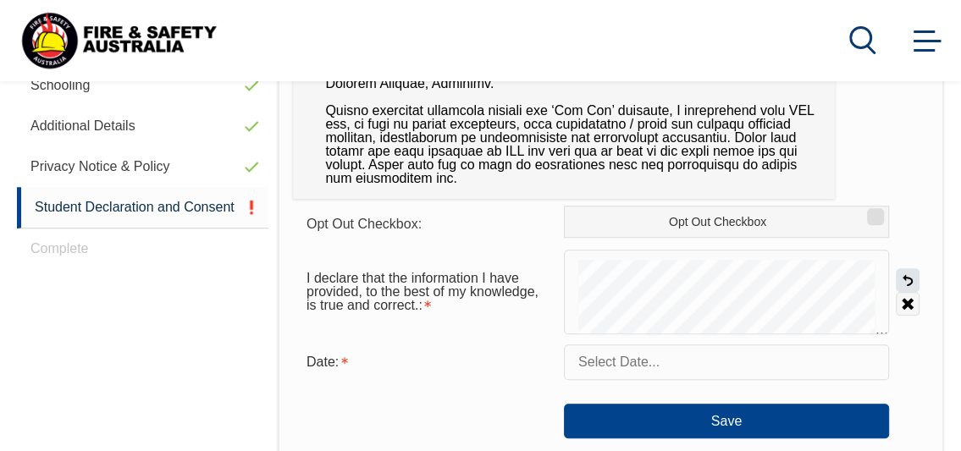
click at [906, 282] on link "Undo" at bounding box center [908, 280] width 24 height 24
click at [897, 273] on link "Undo" at bounding box center [908, 280] width 24 height 24
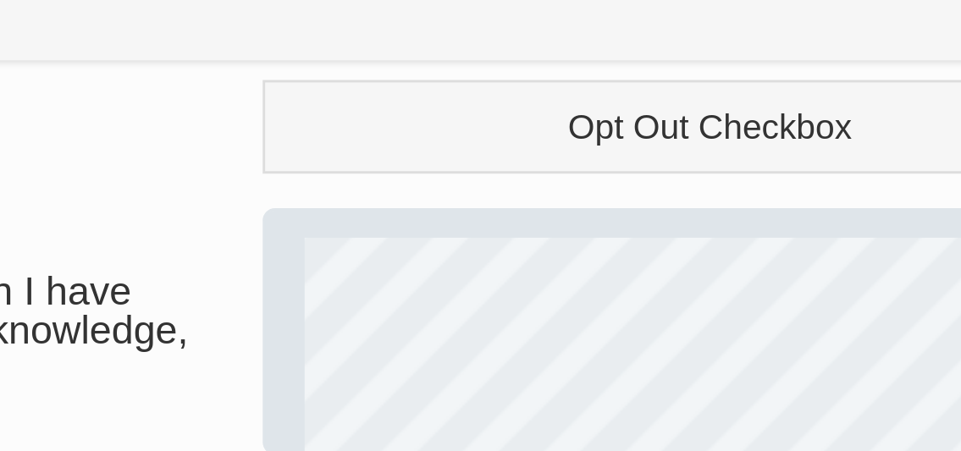
scroll to position [679, 0]
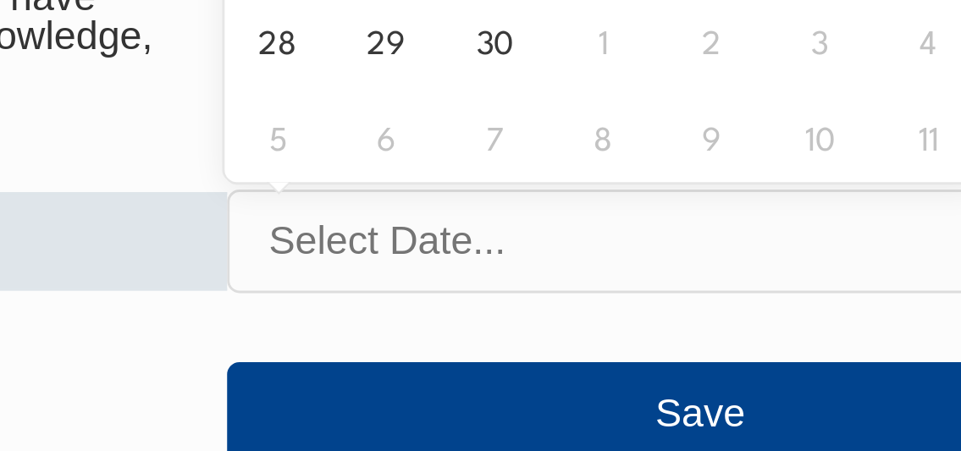
click at [710, 383] on input "text" at bounding box center [726, 374] width 325 height 36
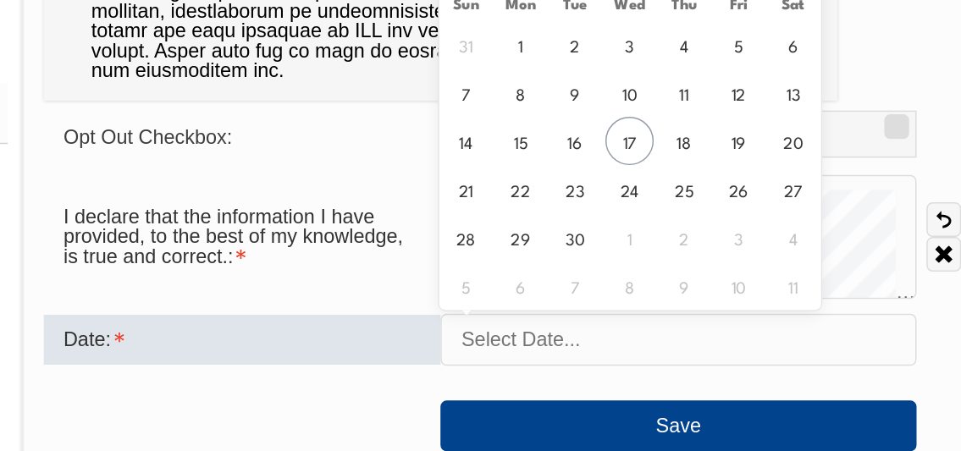
scroll to position [677, 0]
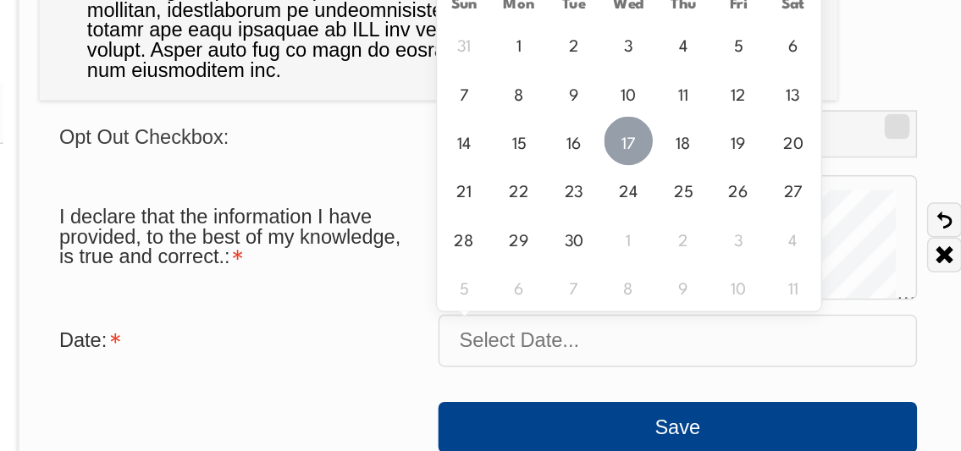
click at [690, 243] on span "17" at bounding box center [692, 239] width 33 height 33
type input "September 17, 2025"
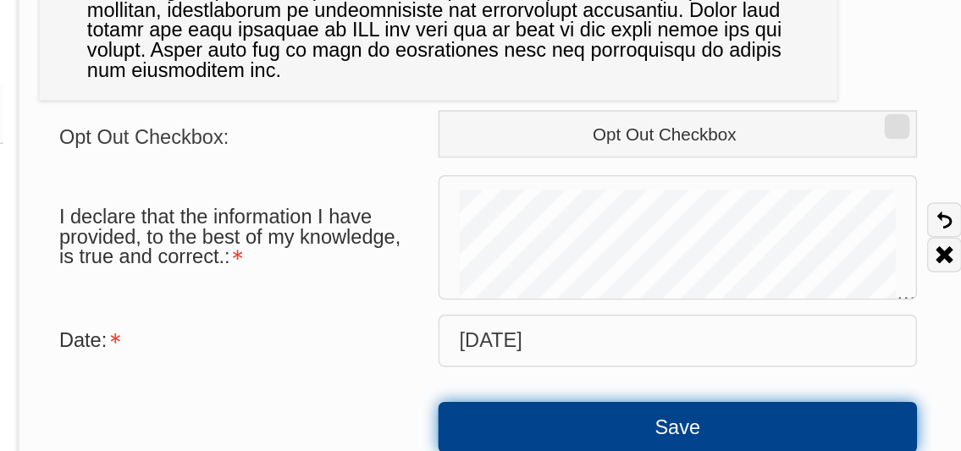
click at [709, 427] on button "Save" at bounding box center [726, 434] width 325 height 34
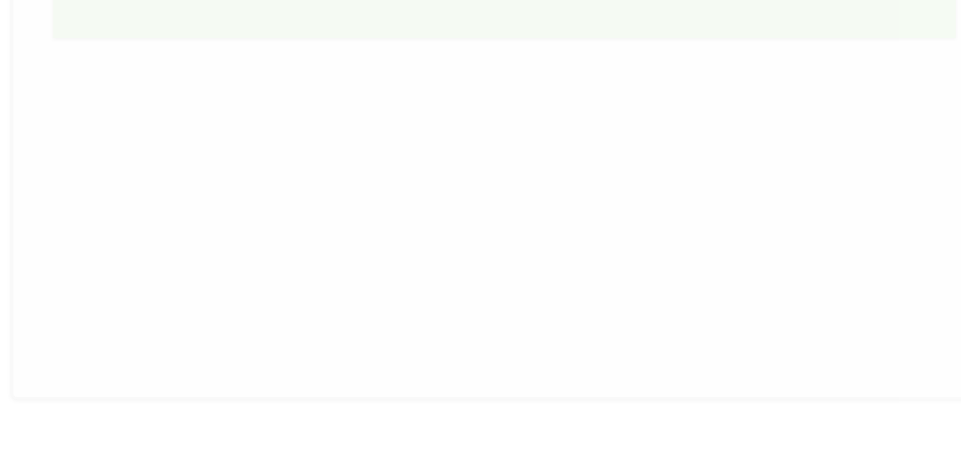
scroll to position [427, 0]
